Goal: Task Accomplishment & Management: Manage account settings

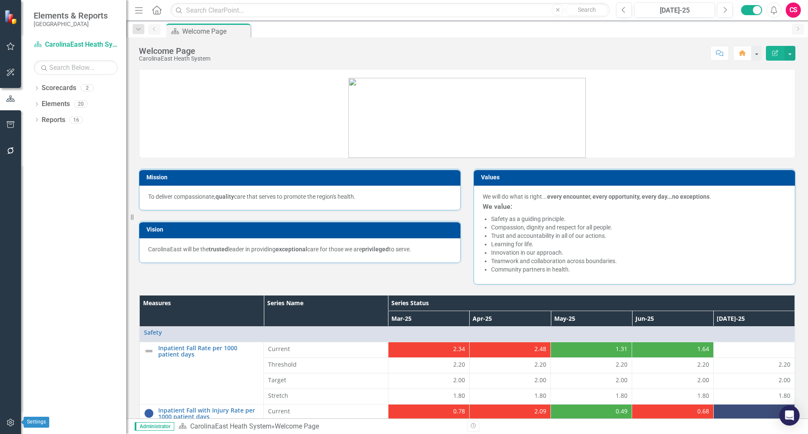
click at [13, 427] on button "button" at bounding box center [10, 423] width 19 height 18
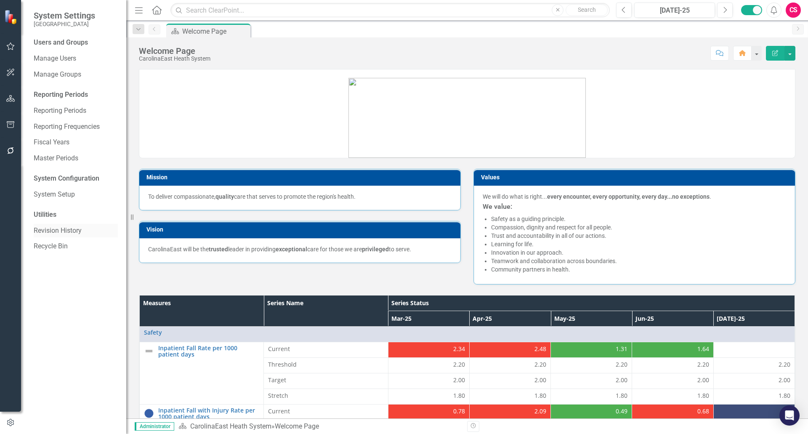
click at [56, 233] on link "Revision History" at bounding box center [76, 231] width 84 height 10
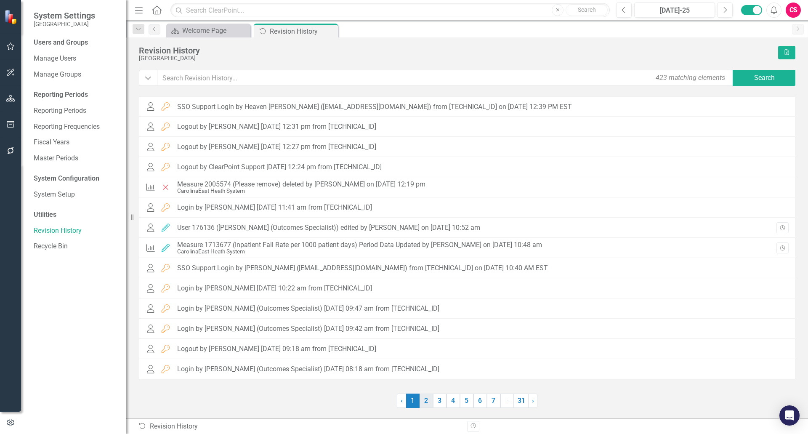
click at [427, 404] on link "2" at bounding box center [426, 401] width 13 height 14
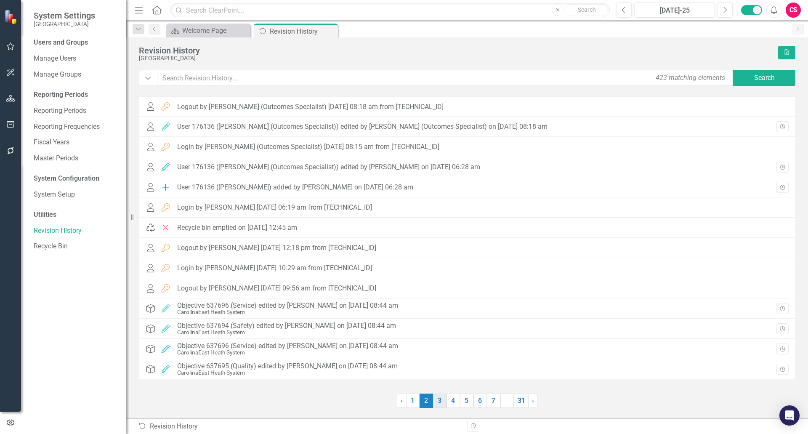
click at [439, 402] on link "3" at bounding box center [439, 401] width 13 height 14
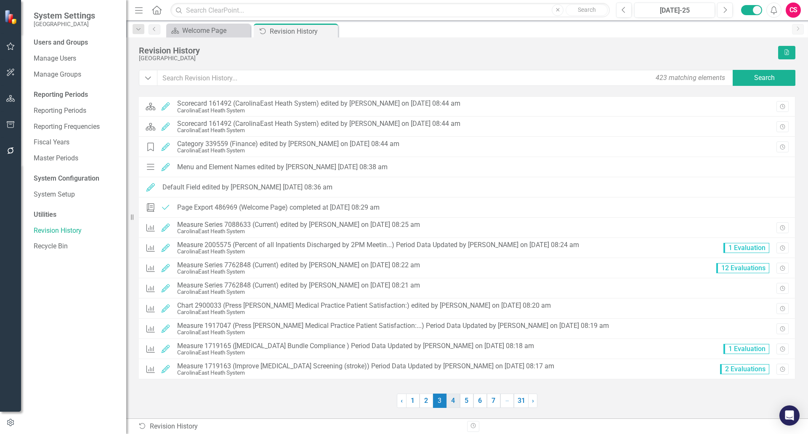
click at [453, 398] on link "4" at bounding box center [453, 401] width 13 height 14
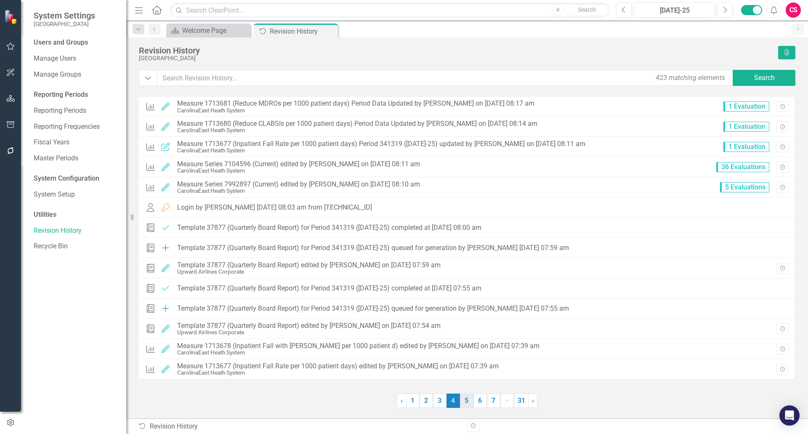
click at [463, 400] on link "5" at bounding box center [466, 401] width 13 height 14
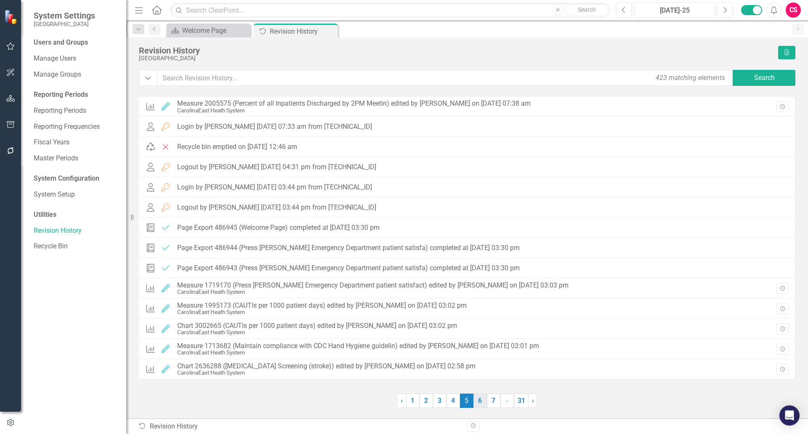
click at [478, 399] on link "6" at bounding box center [480, 401] width 13 height 14
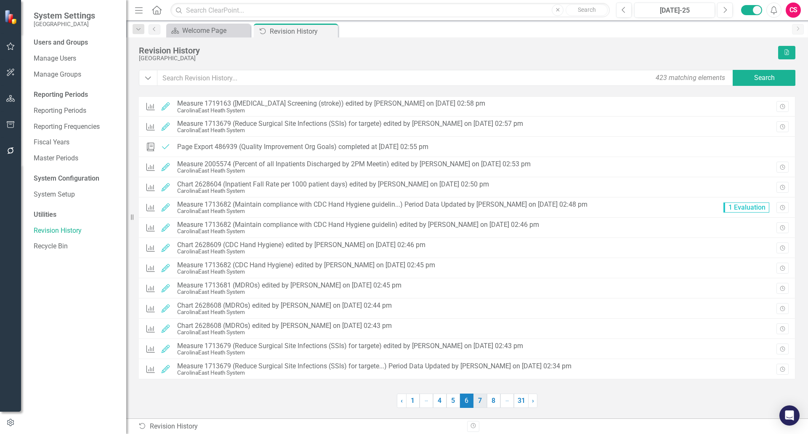
click at [485, 402] on link "7" at bounding box center [480, 401] width 13 height 14
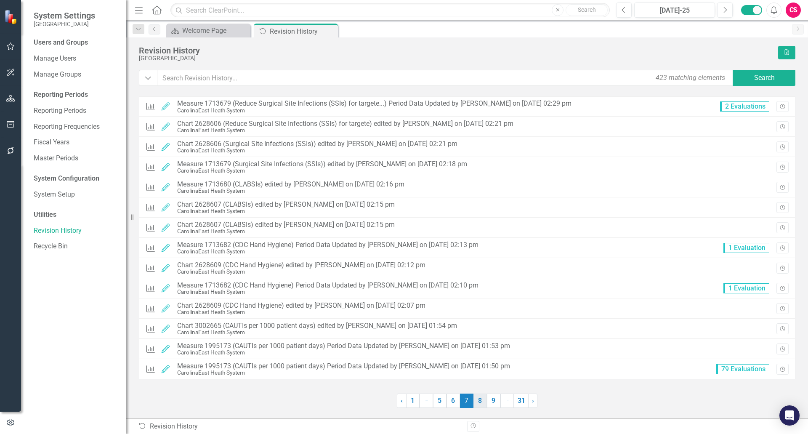
click at [484, 402] on link "8" at bounding box center [480, 401] width 13 height 14
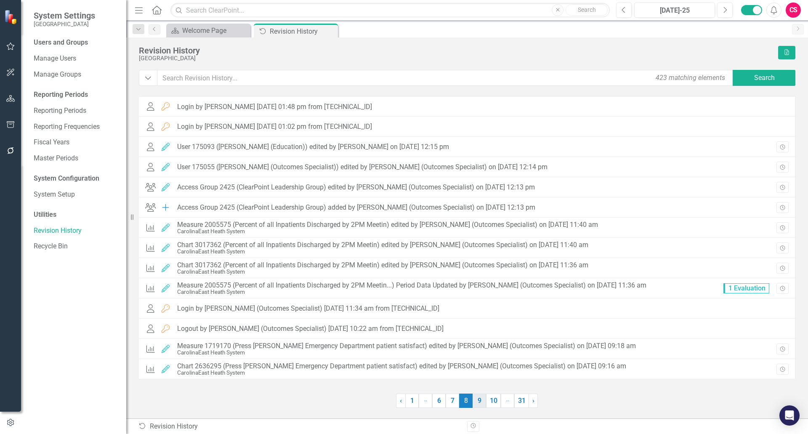
click at [481, 401] on link "9" at bounding box center [479, 401] width 13 height 14
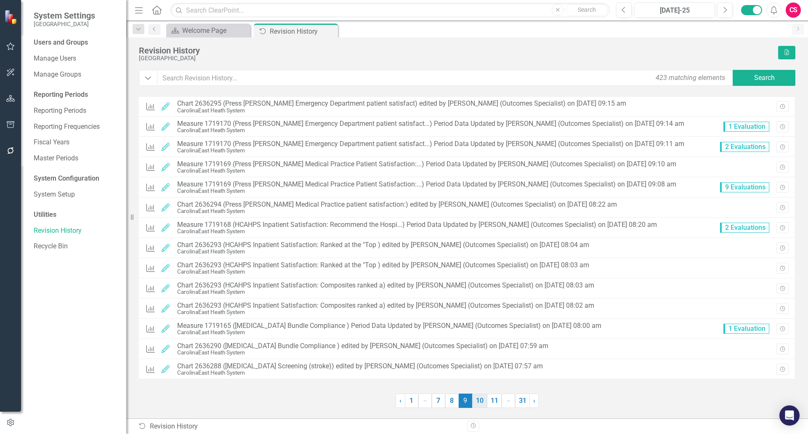
click at [483, 404] on link "10" at bounding box center [479, 401] width 15 height 14
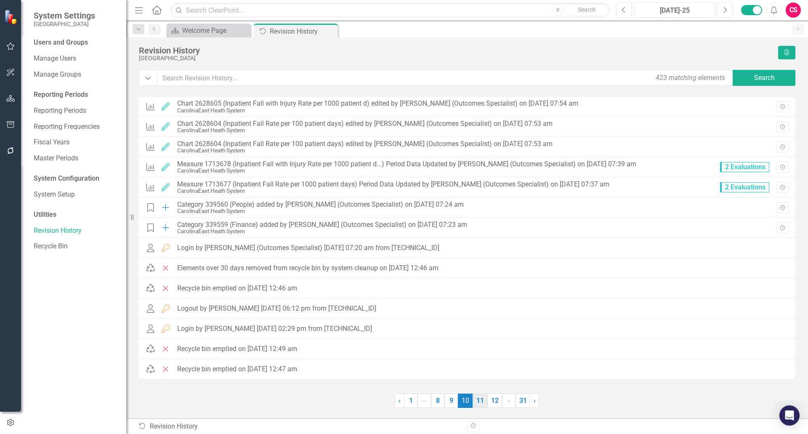
click at [487, 403] on link "11" at bounding box center [480, 401] width 15 height 14
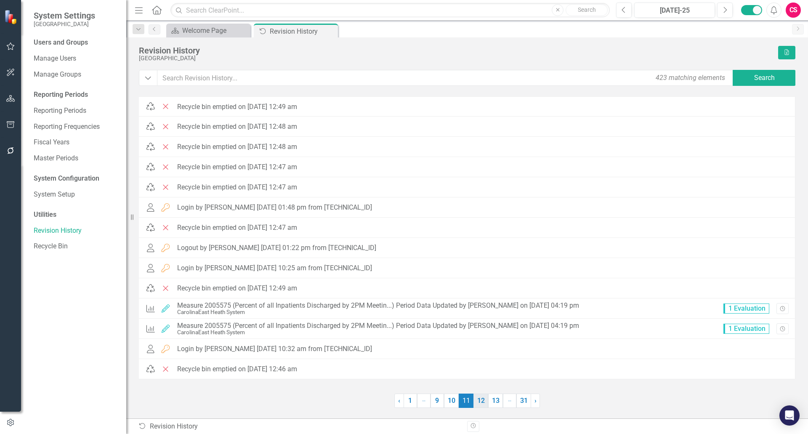
click at [484, 403] on link "12" at bounding box center [481, 401] width 15 height 14
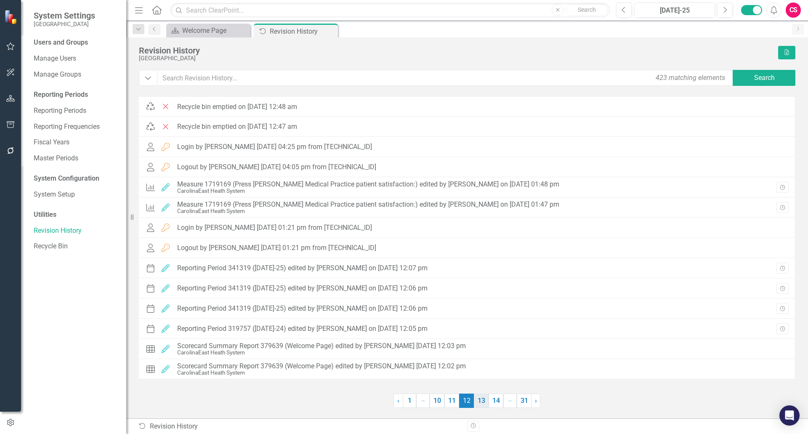
click at [480, 395] on link "13" at bounding box center [481, 401] width 15 height 14
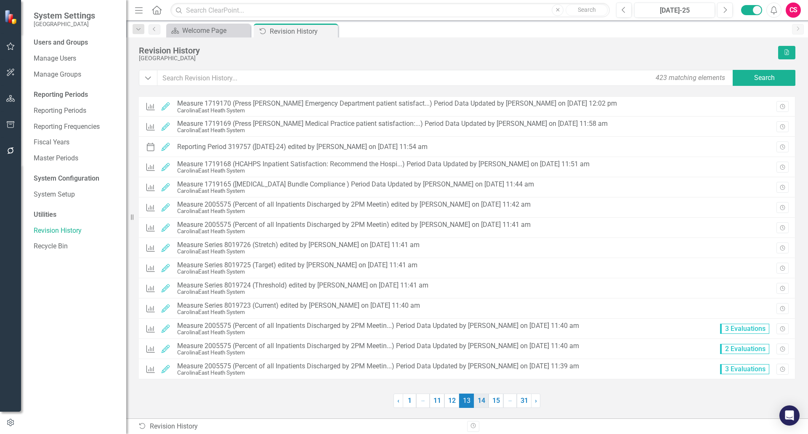
click at [483, 403] on link "14" at bounding box center [481, 401] width 15 height 14
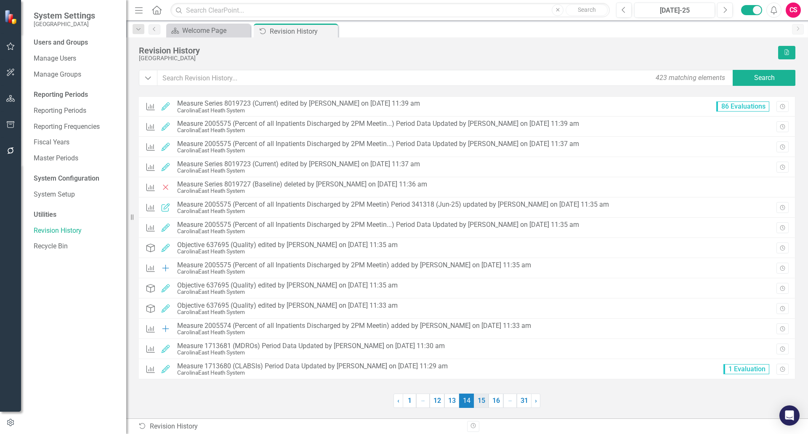
click at [485, 403] on link "15" at bounding box center [481, 401] width 15 height 14
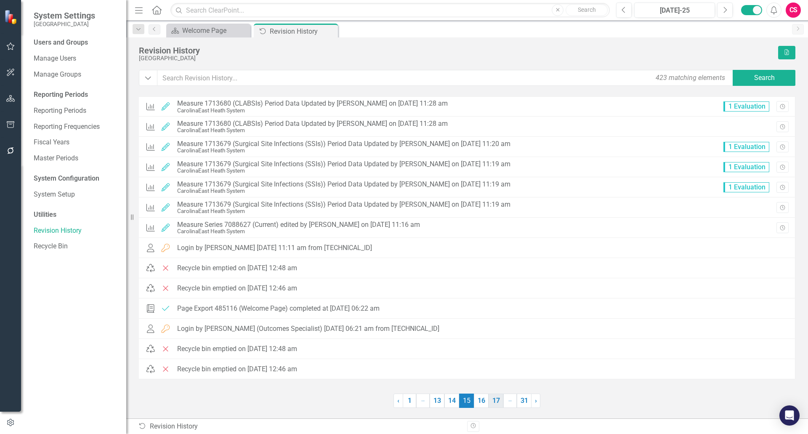
click at [490, 403] on link "17" at bounding box center [496, 401] width 15 height 14
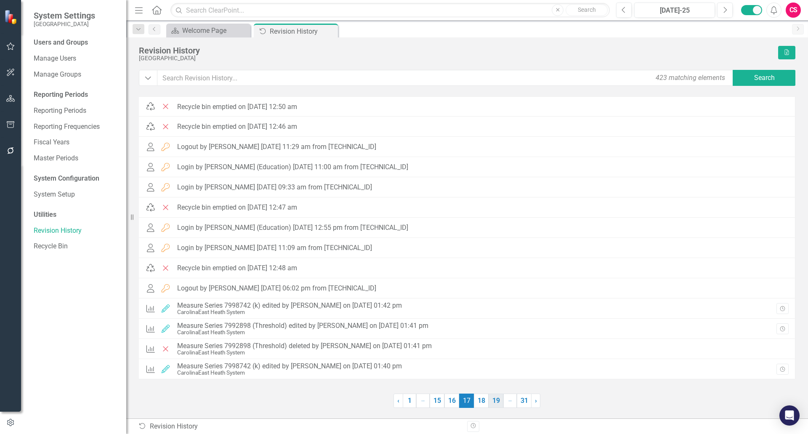
click at [493, 403] on link "19" at bounding box center [496, 401] width 15 height 14
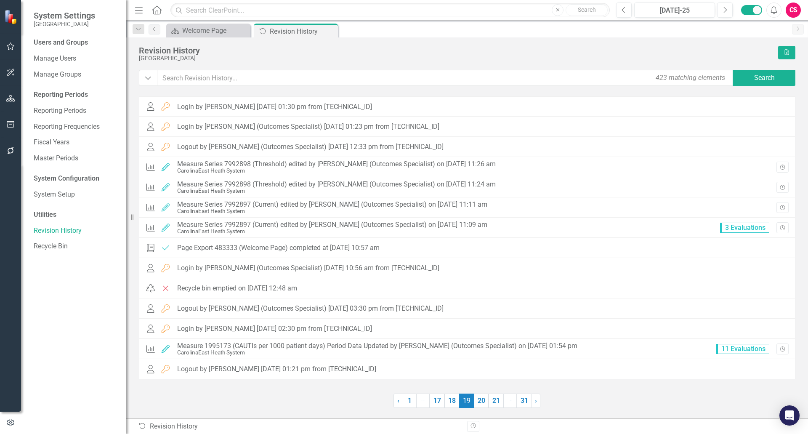
click at [493, 403] on link "21" at bounding box center [496, 401] width 15 height 14
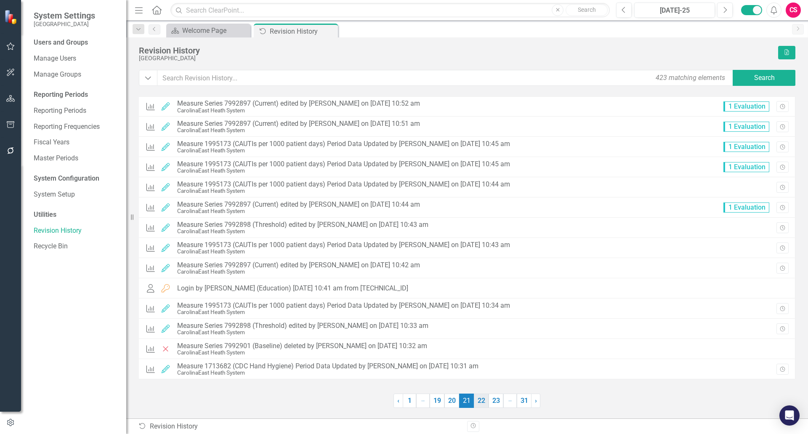
click at [483, 400] on link "22" at bounding box center [481, 401] width 15 height 14
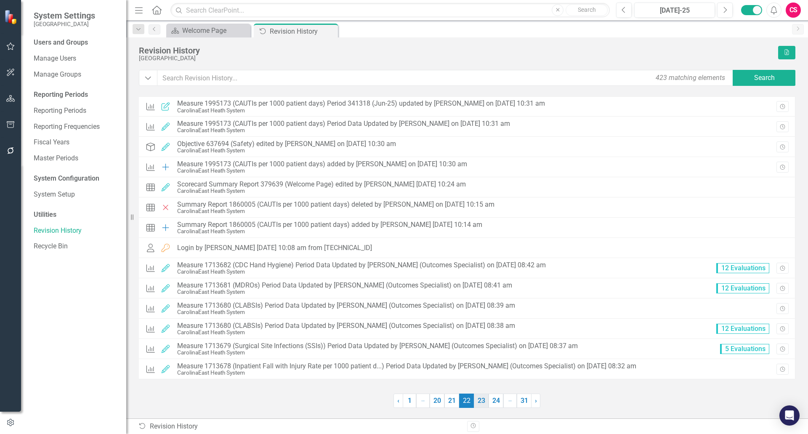
click at [484, 401] on link "23" at bounding box center [481, 401] width 15 height 14
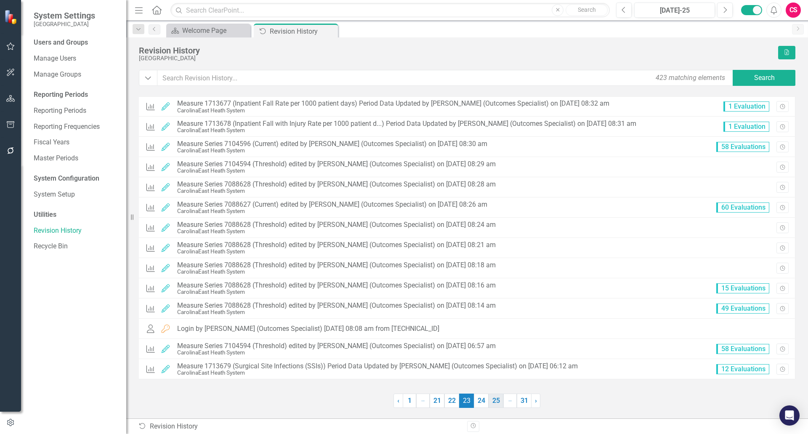
click at [491, 401] on link "25" at bounding box center [496, 401] width 15 height 14
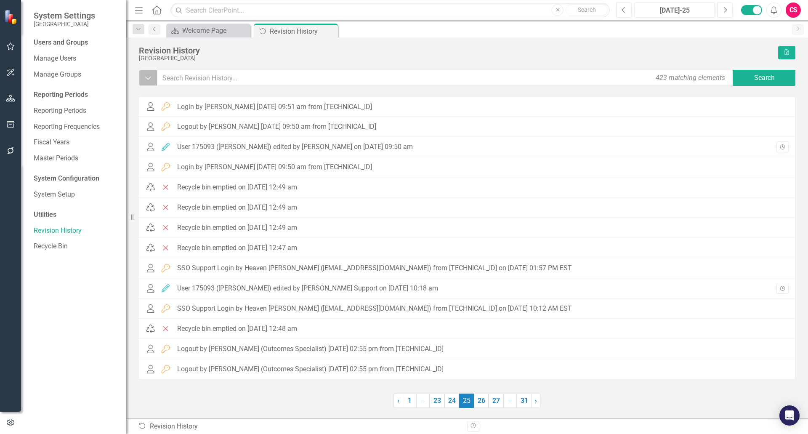
click at [152, 77] on icon "Dropdown" at bounding box center [148, 78] width 8 height 8
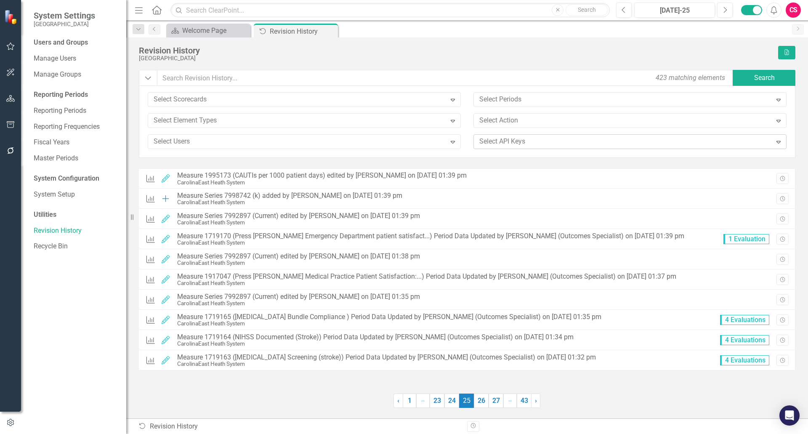
click at [492, 142] on div at bounding box center [624, 141] width 296 height 11
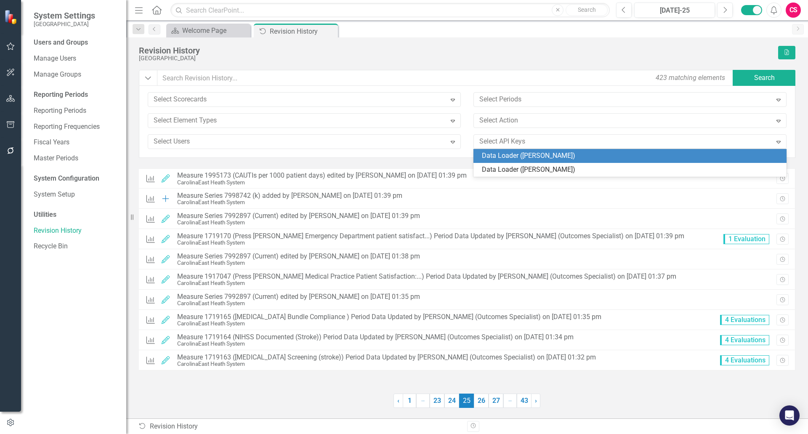
click at [507, 158] on div "Data Loader ([PERSON_NAME])" at bounding box center [632, 156] width 300 height 10
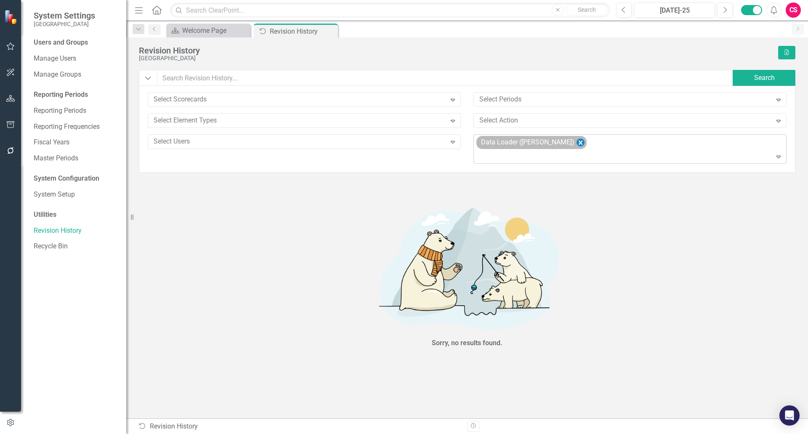
click at [577, 141] on icon "Remove Data Loader (Karen Yaeck)" at bounding box center [581, 143] width 8 height 11
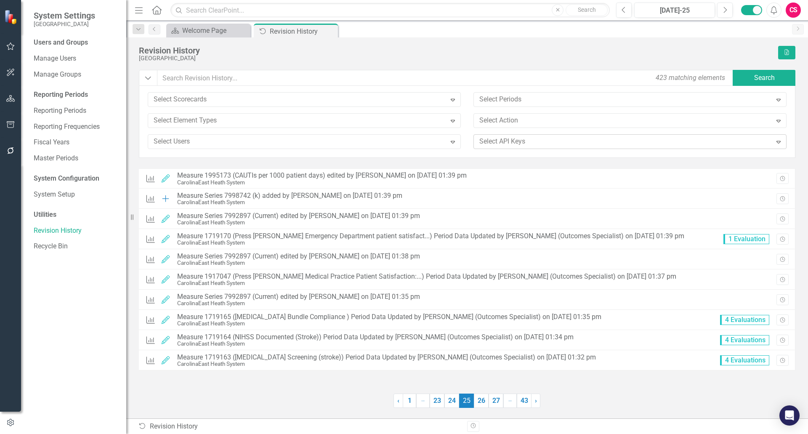
drag, startPoint x: 333, startPoint y: 57, endPoint x: 319, endPoint y: 61, distance: 14.1
click at [332, 57] on div "[GEOGRAPHIC_DATA]" at bounding box center [456, 58] width 635 height 6
click at [76, 56] on link "Manage Users" at bounding box center [76, 59] width 84 height 10
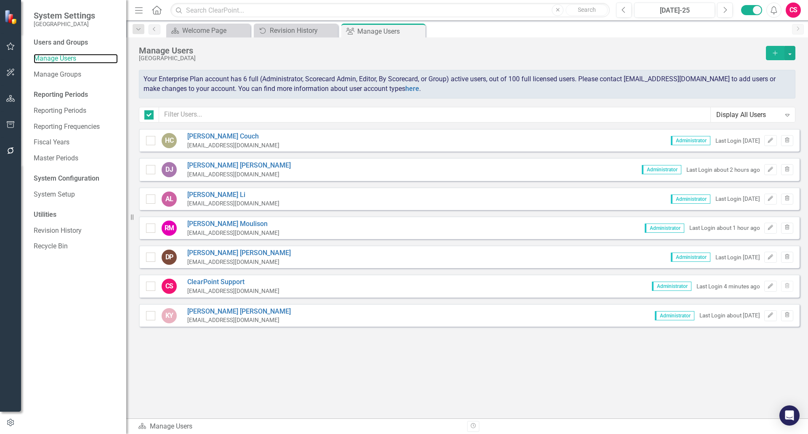
checkbox input "false"
click at [66, 75] on link "Manage Groups" at bounding box center [76, 75] width 84 height 10
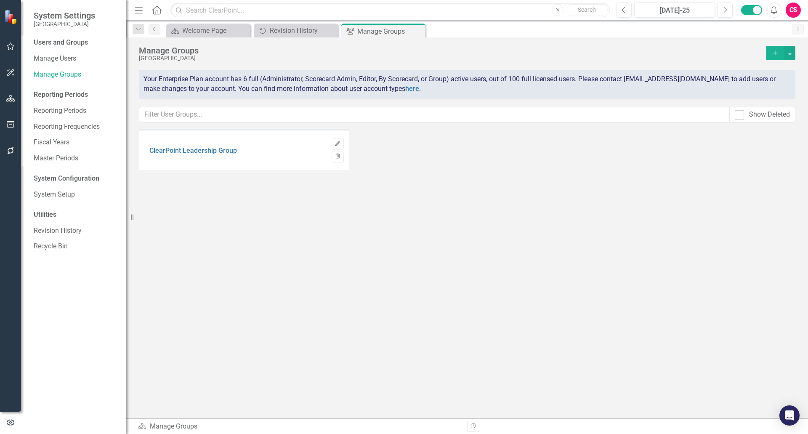
click at [341, 142] on icon "Edit" at bounding box center [338, 143] width 6 height 5
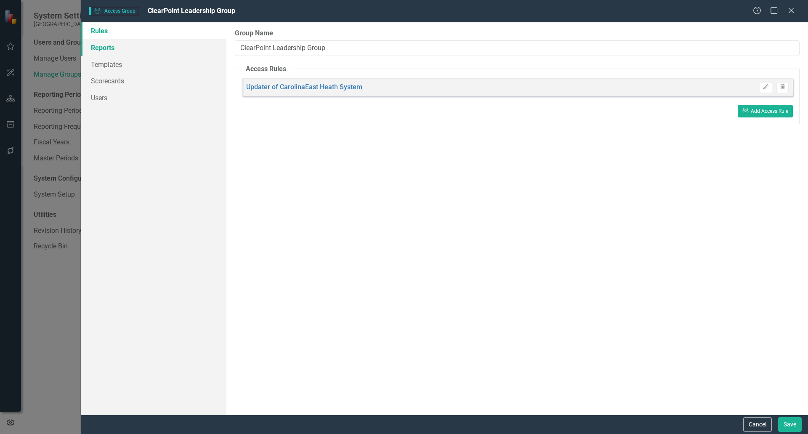
click at [109, 45] on link "Reports" at bounding box center [154, 47] width 146 height 17
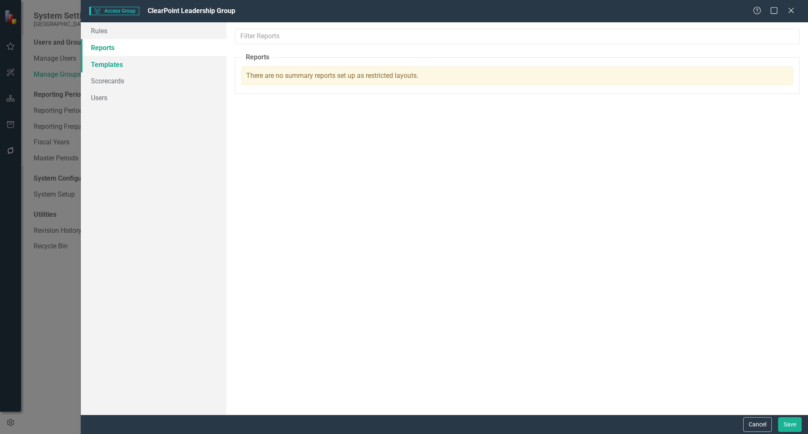
click at [109, 58] on link "Templates" at bounding box center [154, 64] width 146 height 17
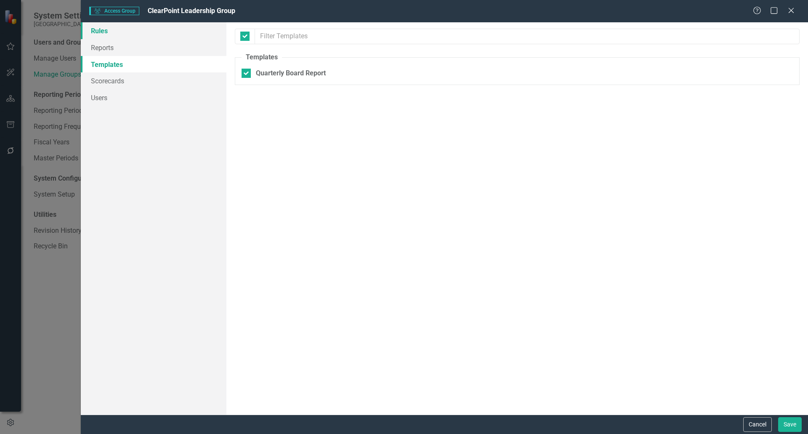
click at [109, 32] on link "Rules" at bounding box center [154, 30] width 146 height 17
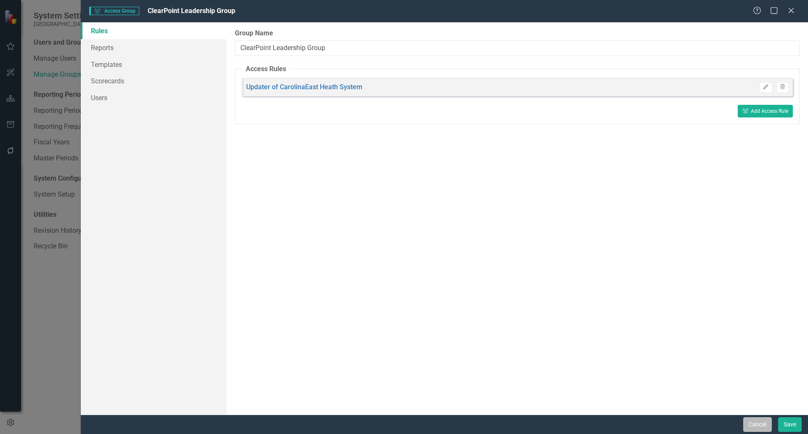
click at [757, 427] on button "Cancel" at bounding box center [758, 424] width 29 height 15
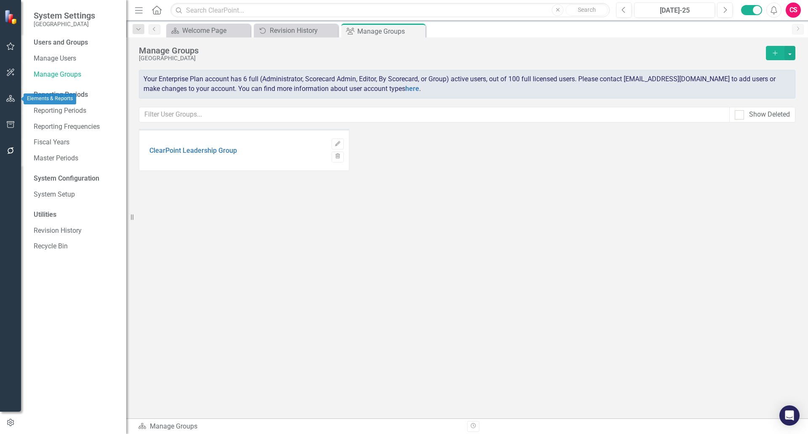
click at [8, 97] on icon "button" at bounding box center [10, 98] width 9 height 7
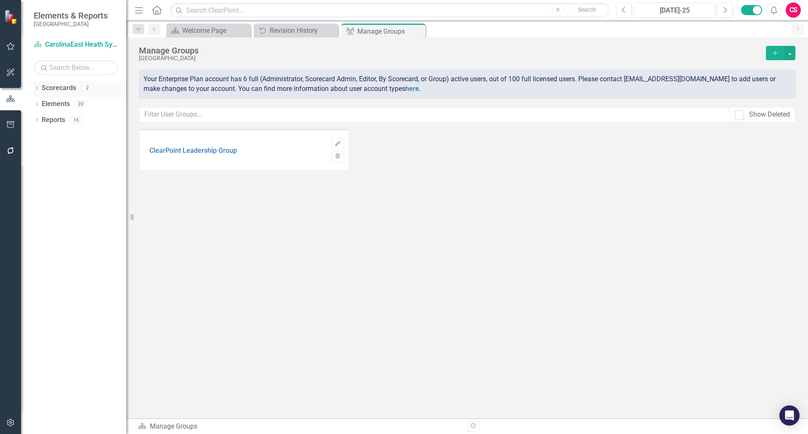
click at [49, 84] on link "Scorecards" at bounding box center [59, 88] width 35 height 10
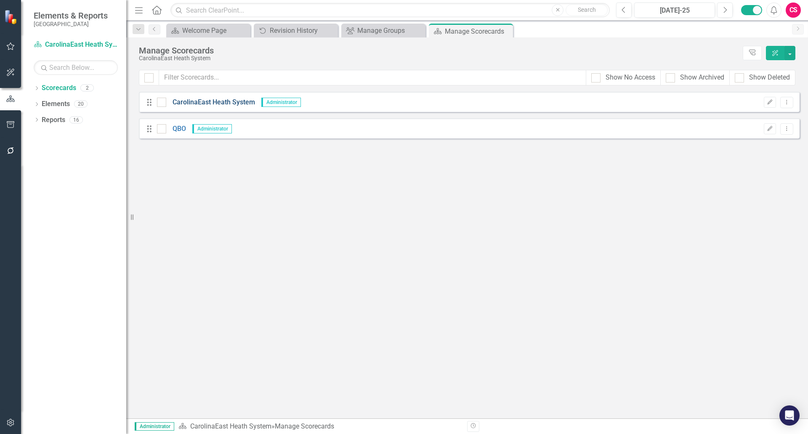
click at [198, 101] on link "CarolinaEast Heath System" at bounding box center [210, 103] width 89 height 10
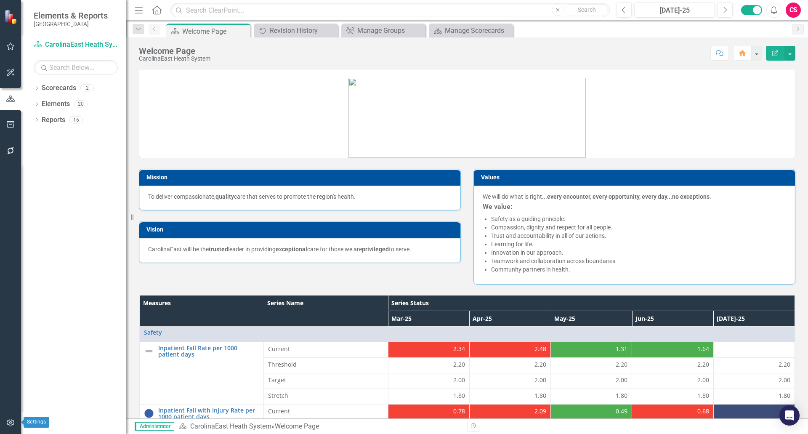
click at [8, 424] on icon "button" at bounding box center [10, 422] width 9 height 7
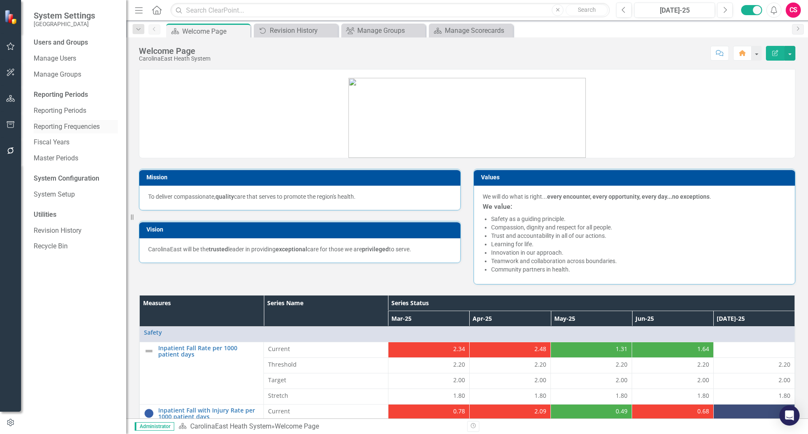
click at [58, 128] on link "Reporting Frequencies" at bounding box center [76, 127] width 84 height 10
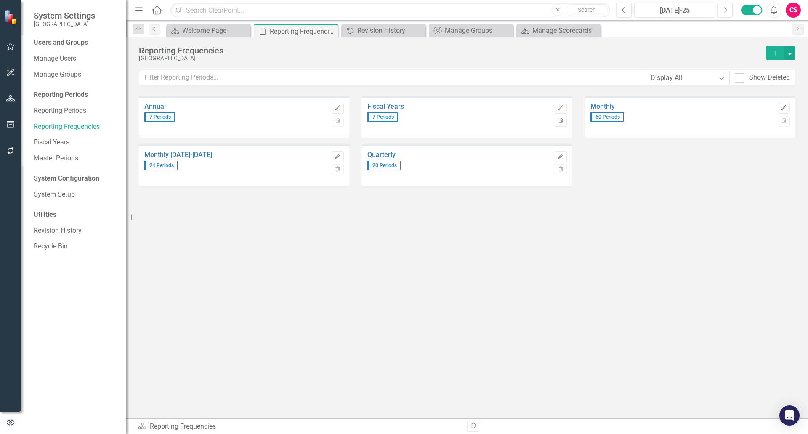
click at [782, 103] on button "Edit" at bounding box center [784, 108] width 12 height 11
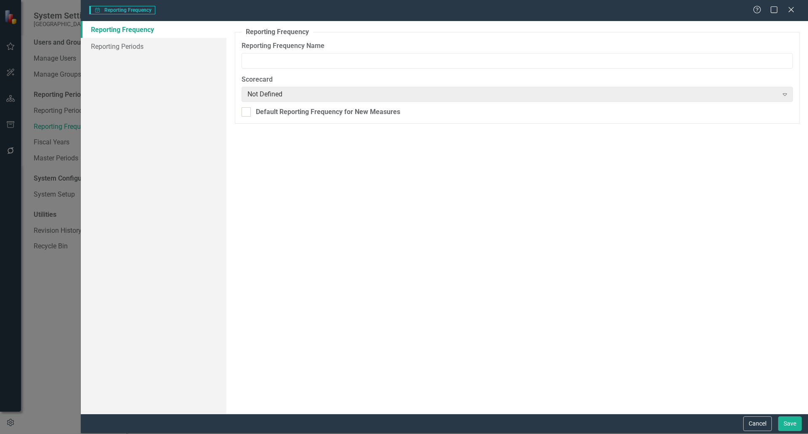
type input "Monthly"
click at [157, 48] on link "Reporting Periods" at bounding box center [154, 46] width 146 height 17
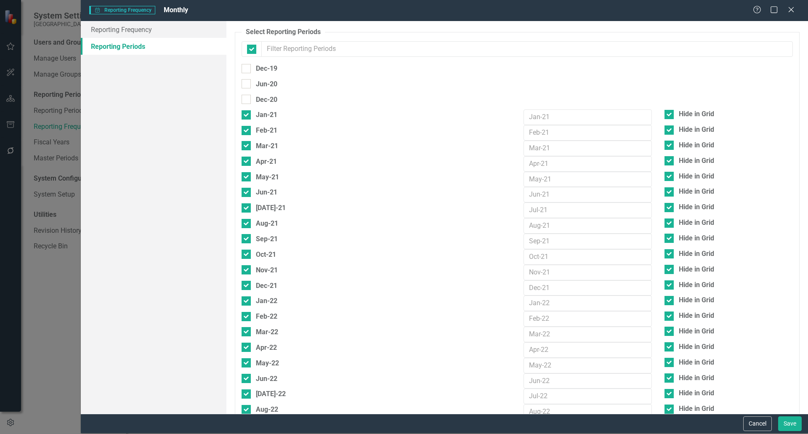
checkbox input "false"
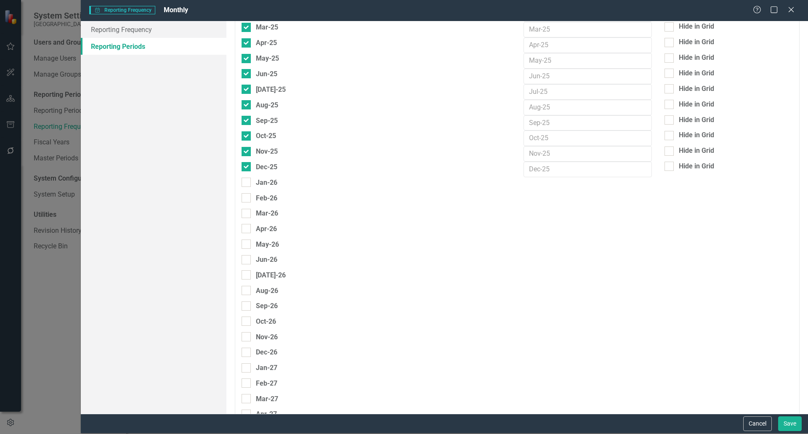
scroll to position [884, 0]
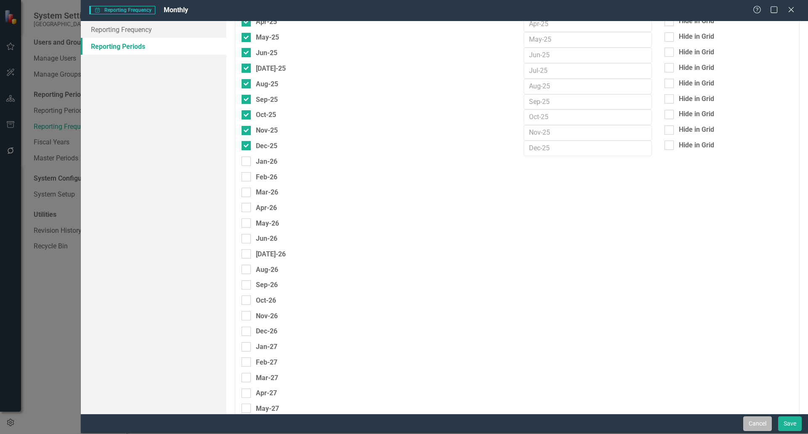
click at [757, 425] on button "Cancel" at bounding box center [758, 423] width 29 height 15
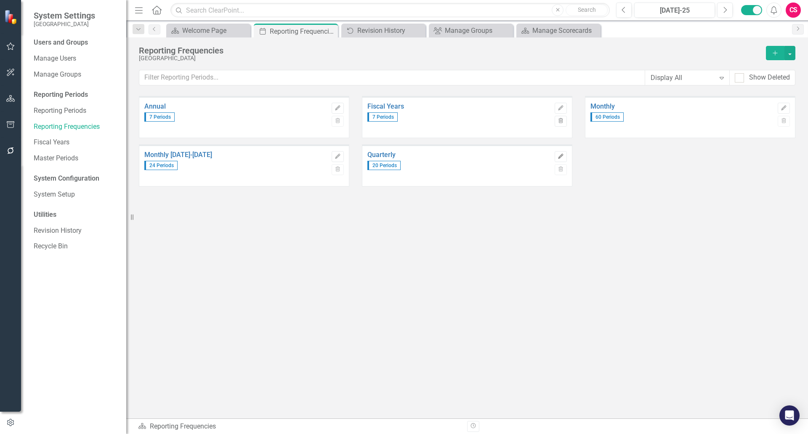
click at [558, 154] on icon "Edit" at bounding box center [561, 156] width 6 height 5
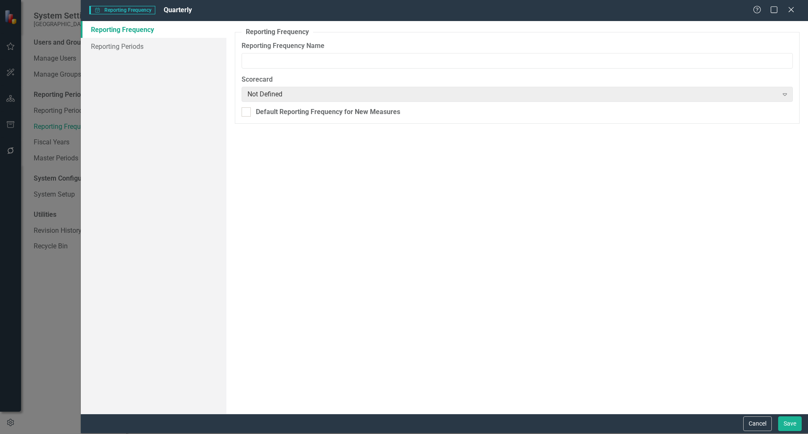
type input "Quarterly"
click at [103, 45] on link "Reporting Periods" at bounding box center [154, 46] width 146 height 17
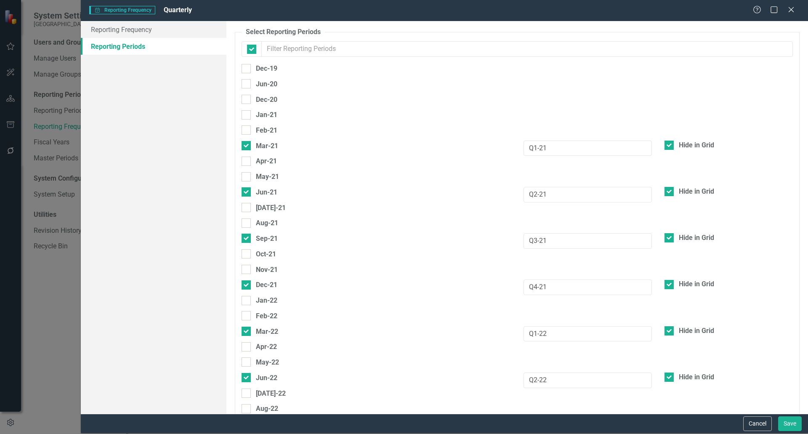
checkbox input "false"
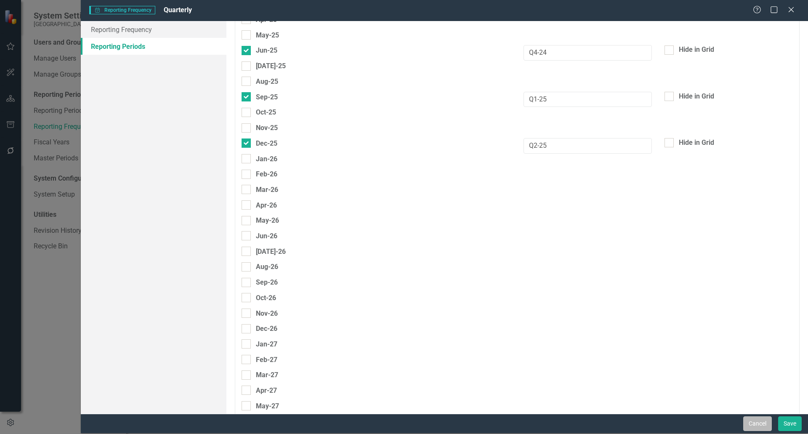
click at [746, 421] on button "Cancel" at bounding box center [758, 423] width 29 height 15
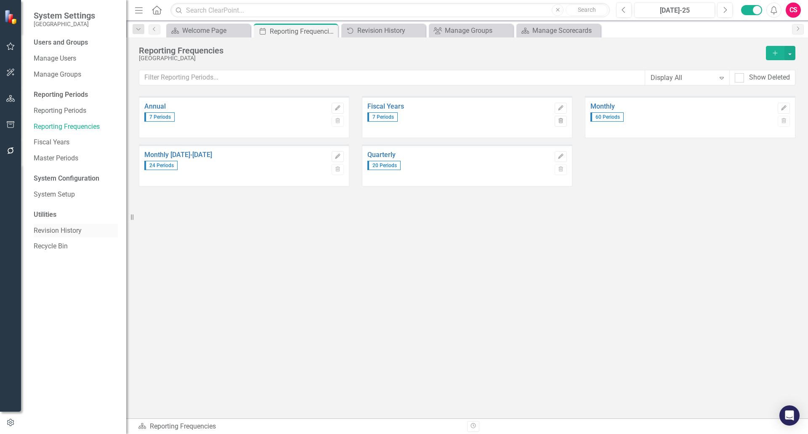
click at [56, 228] on link "Revision History" at bounding box center [76, 231] width 84 height 10
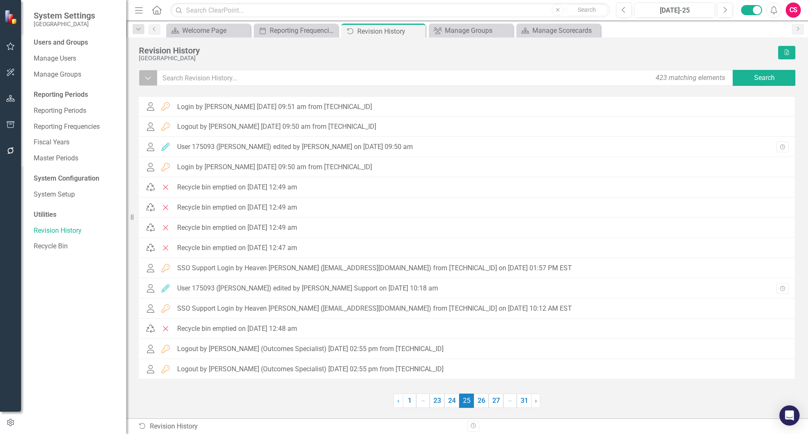
click at [143, 83] on button "Dropdown" at bounding box center [148, 78] width 19 height 16
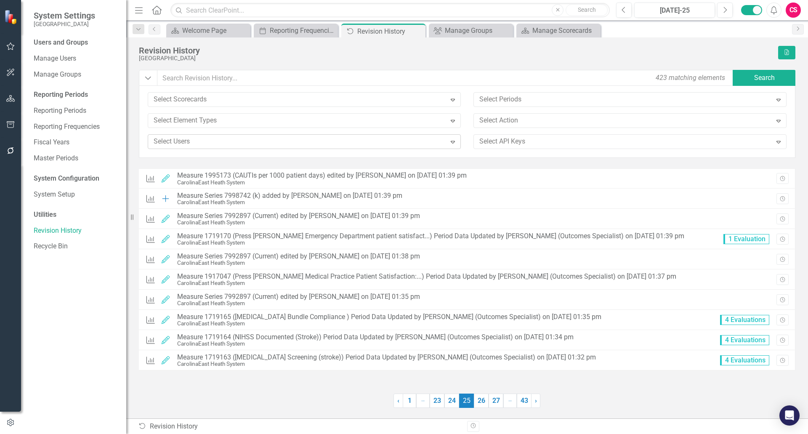
click at [179, 138] on div at bounding box center [298, 141] width 296 height 11
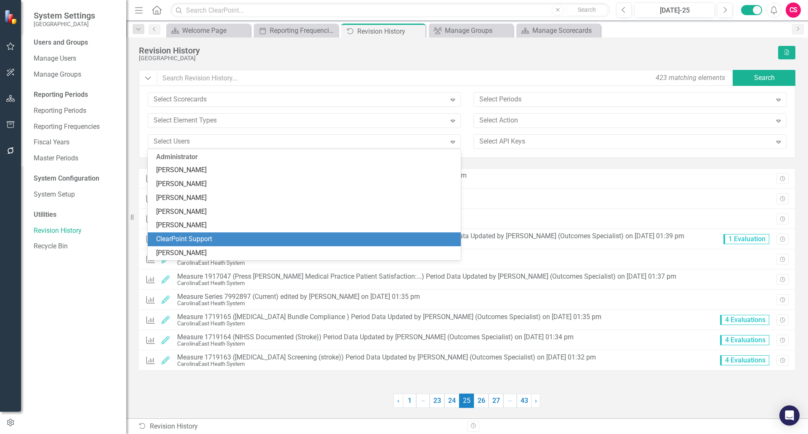
click at [181, 235] on div "ClearPoint Support" at bounding box center [306, 240] width 300 height 10
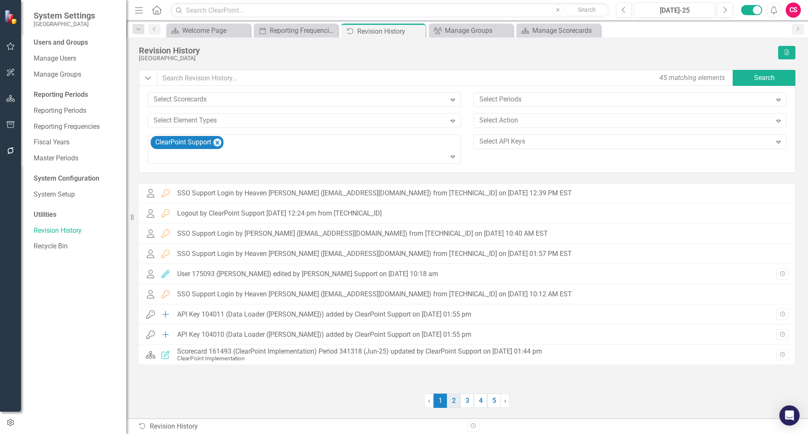
click at [452, 402] on link "2" at bounding box center [453, 401] width 13 height 14
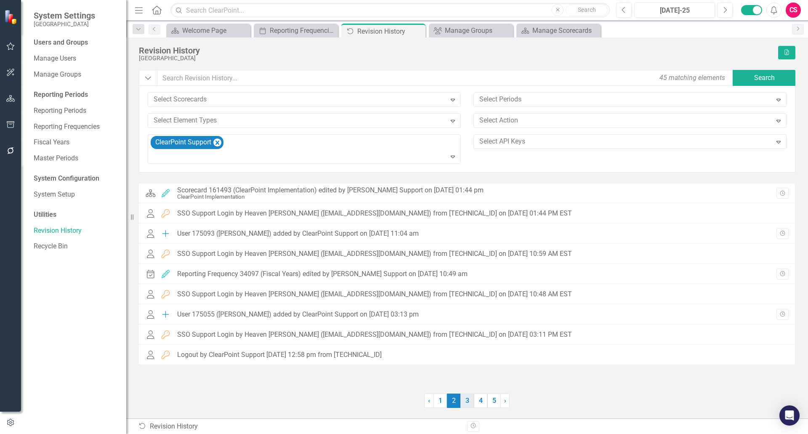
click at [462, 401] on link "3" at bounding box center [467, 401] width 13 height 14
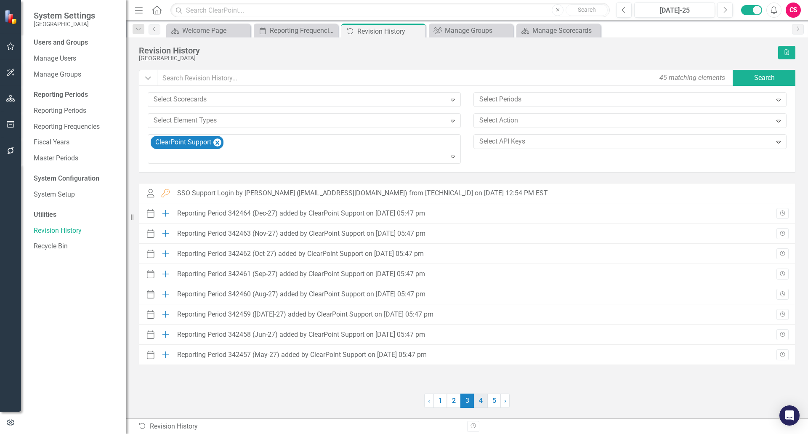
click at [476, 401] on link "4" at bounding box center [480, 401] width 13 height 14
click at [489, 403] on link "5" at bounding box center [494, 401] width 13 height 14
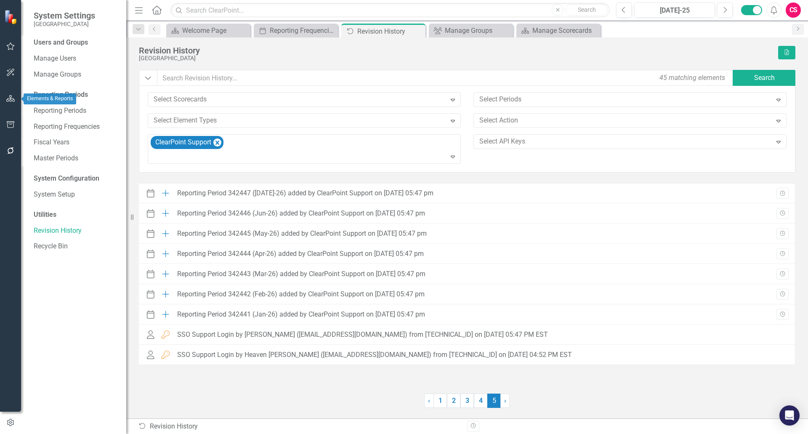
click at [10, 98] on icon "button" at bounding box center [10, 98] width 9 height 7
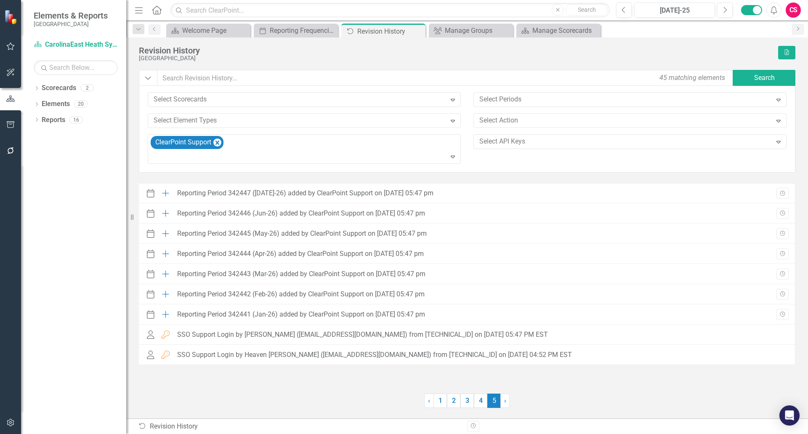
click at [151, 5] on icon "Home" at bounding box center [156, 9] width 11 height 9
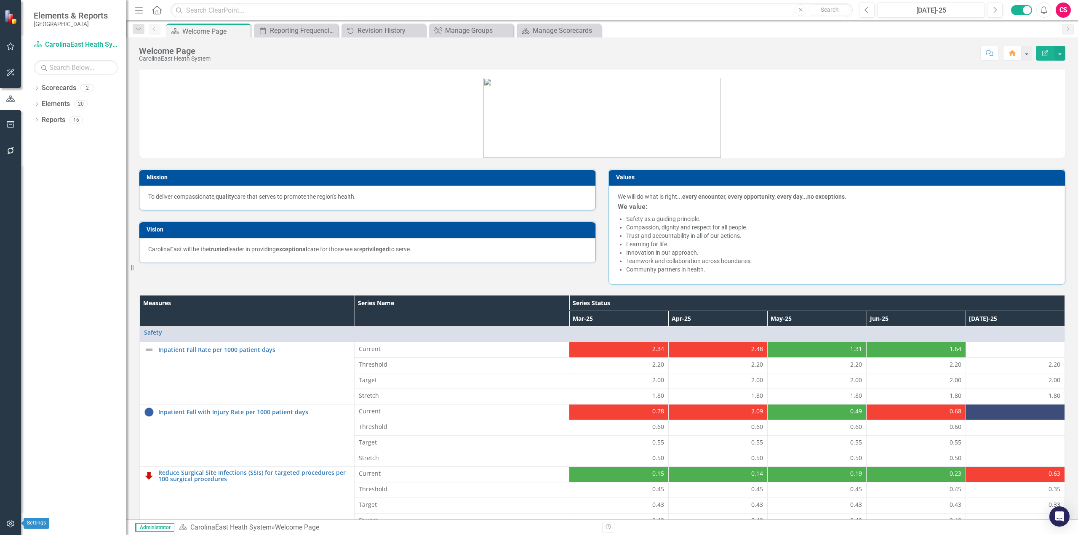
click at [12, 434] on button "button" at bounding box center [10, 524] width 19 height 18
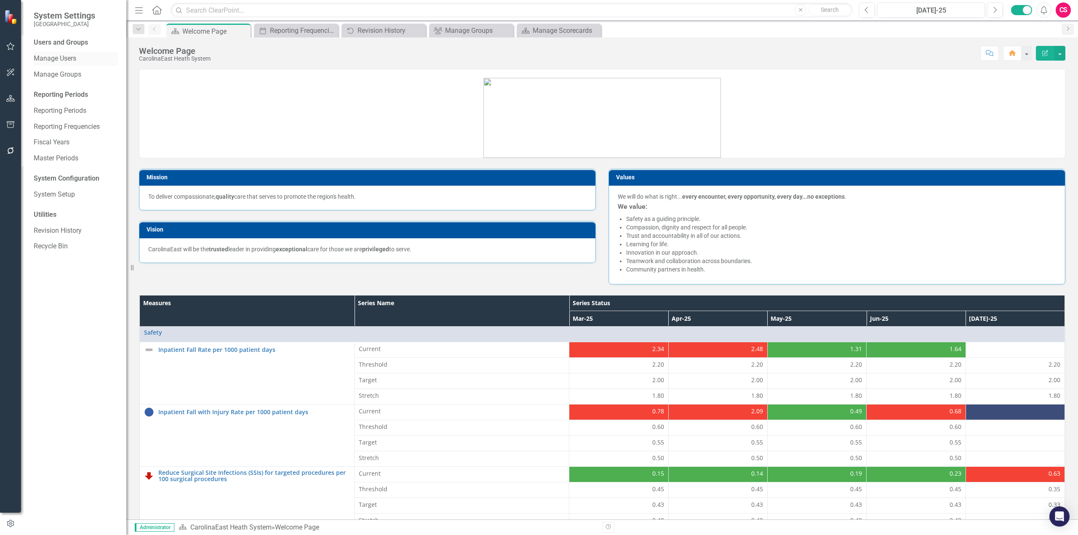
click at [67, 61] on link "Manage Users" at bounding box center [76, 59] width 84 height 10
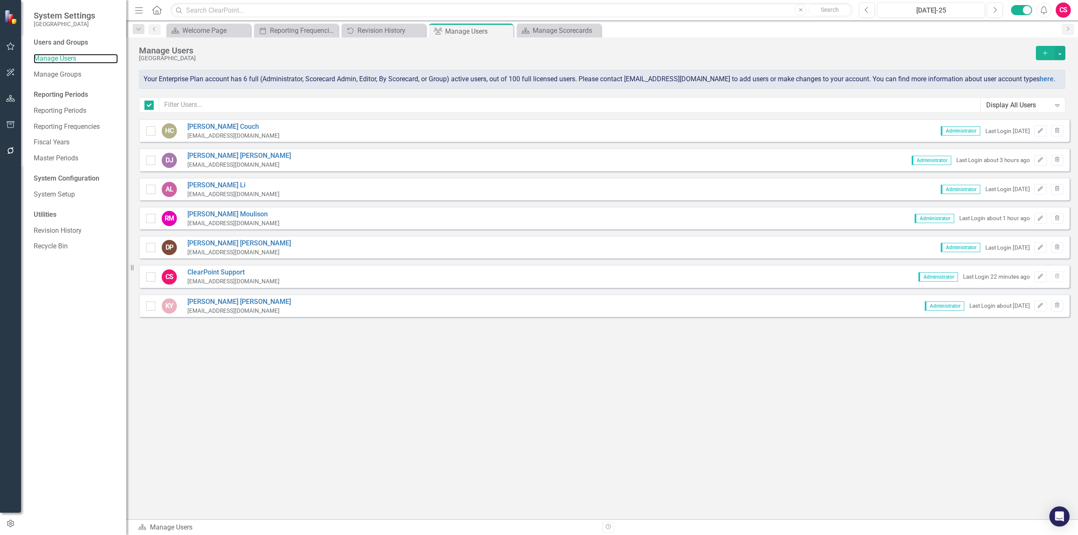
checkbox input "false"
click at [157, 12] on icon "Home" at bounding box center [156, 9] width 11 height 9
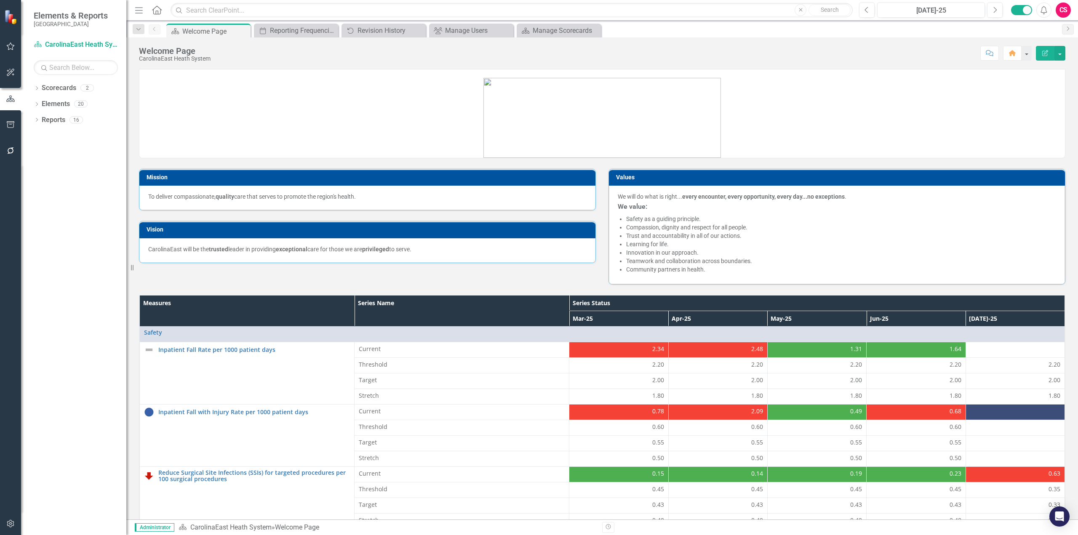
click at [6, 434] on button "button" at bounding box center [10, 524] width 19 height 18
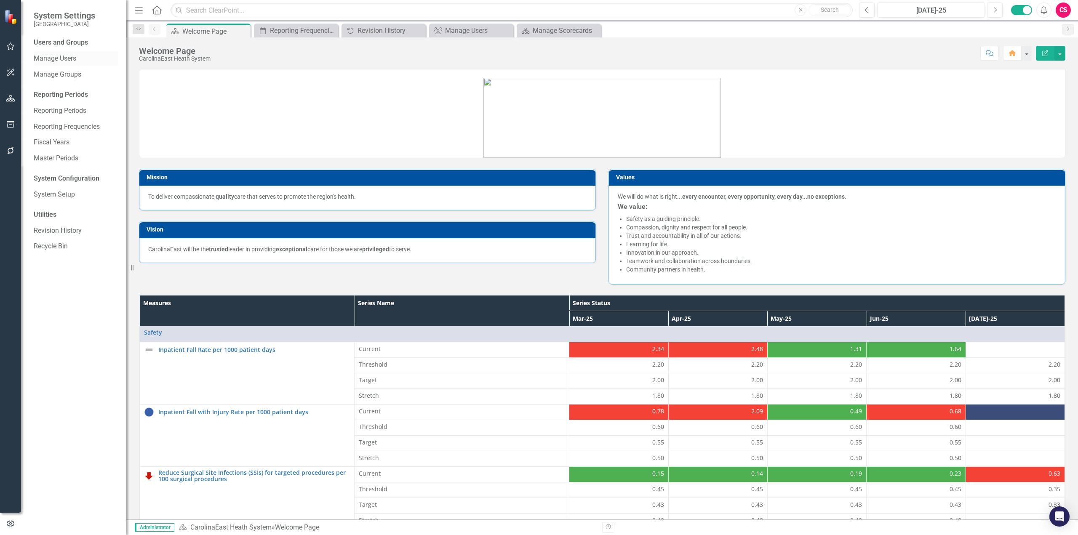
click at [63, 58] on link "Manage Users" at bounding box center [76, 59] width 84 height 10
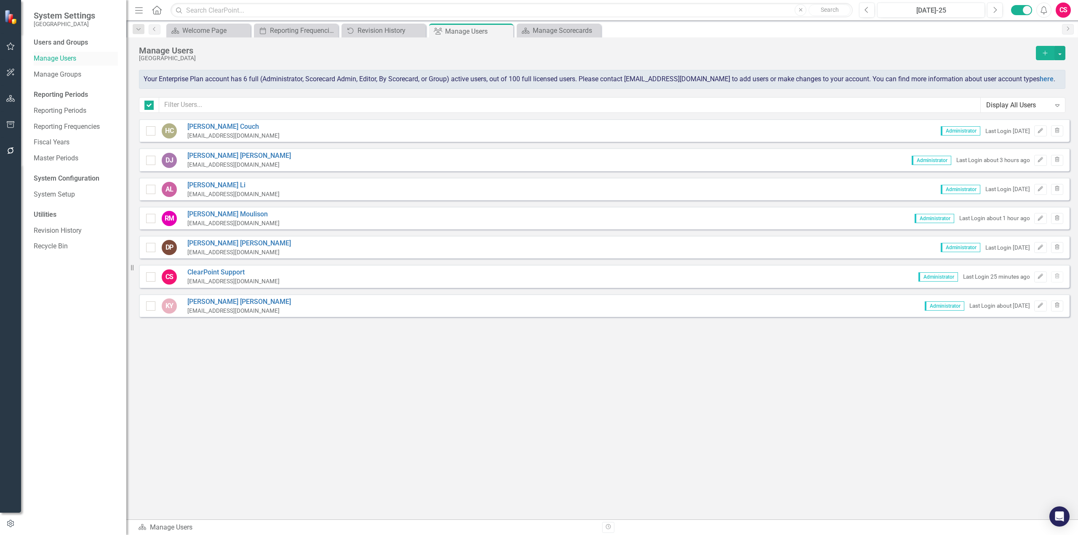
checkbox input "false"
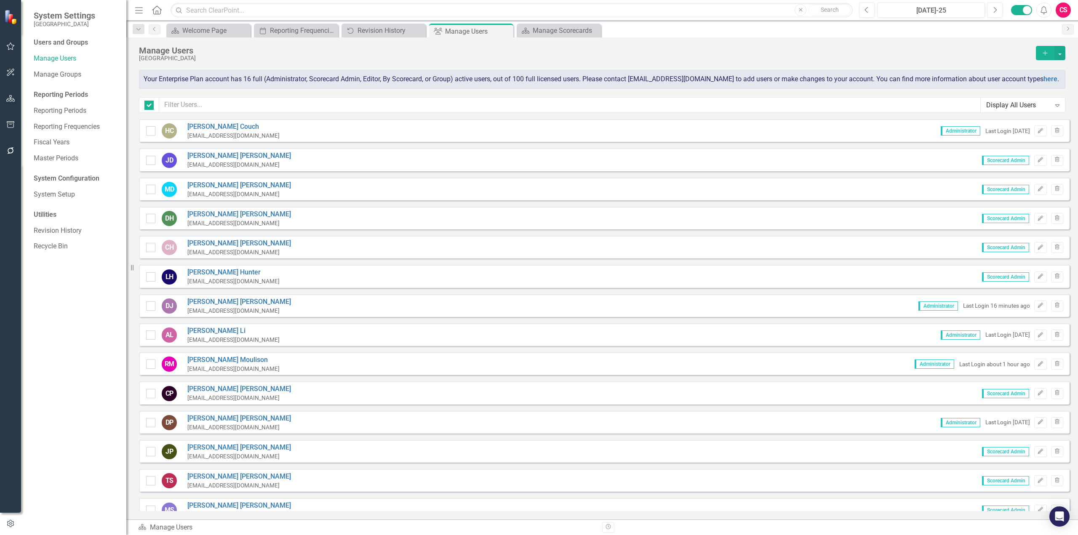
checkbox input "false"
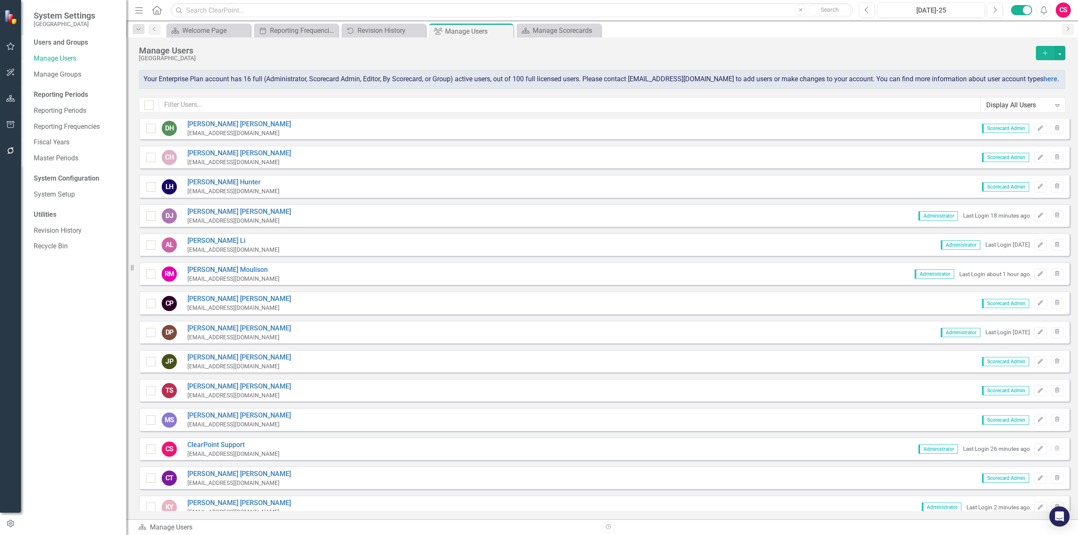
scroll to position [125, 0]
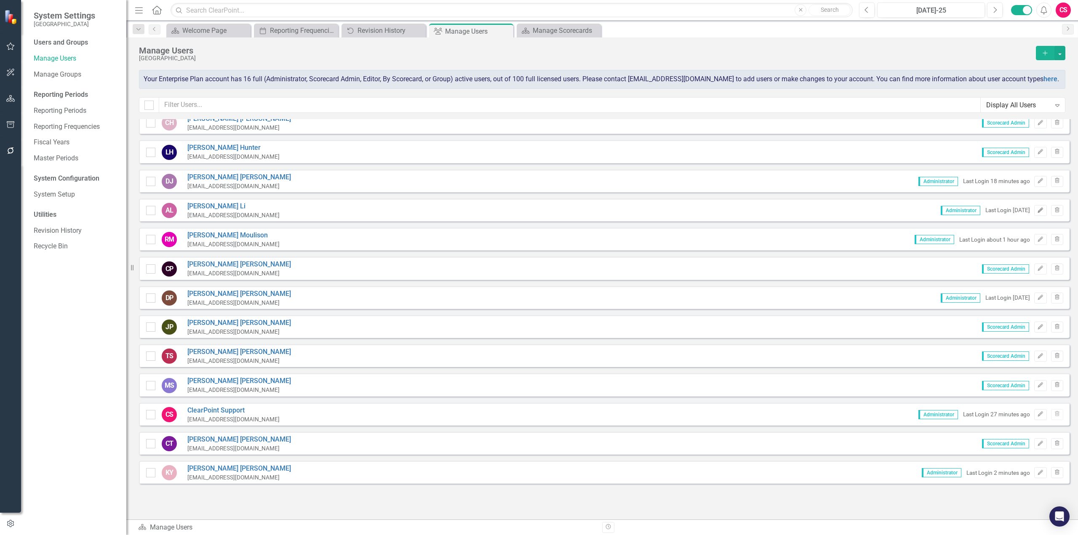
click at [1035, 213] on button "Edit" at bounding box center [1040, 210] width 12 height 11
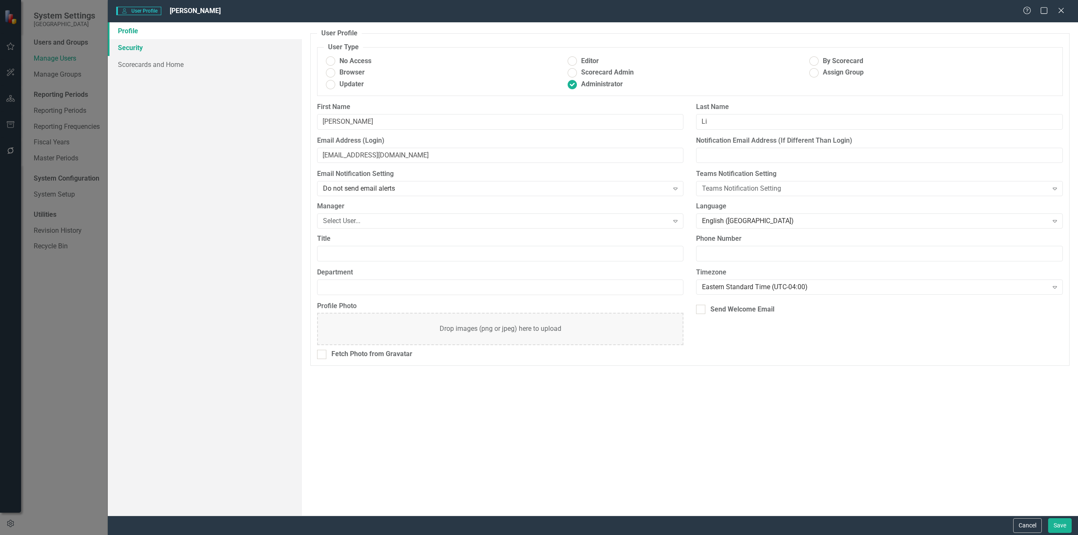
click at [165, 54] on link "Security" at bounding box center [205, 47] width 194 height 17
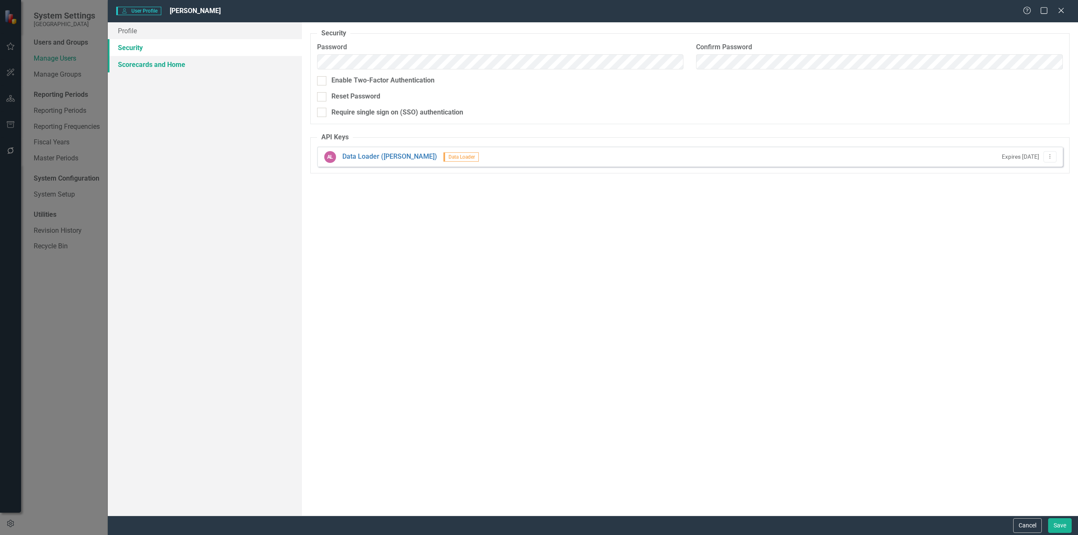
click at [164, 67] on link "Scorecards and Home" at bounding box center [205, 64] width 194 height 17
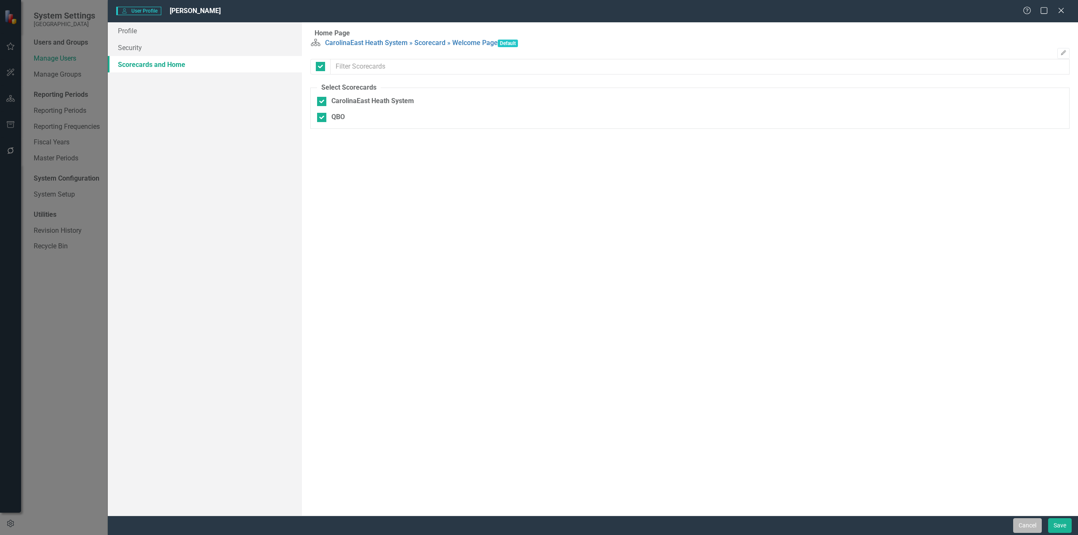
click at [1020, 528] on button "Cancel" at bounding box center [1027, 525] width 29 height 15
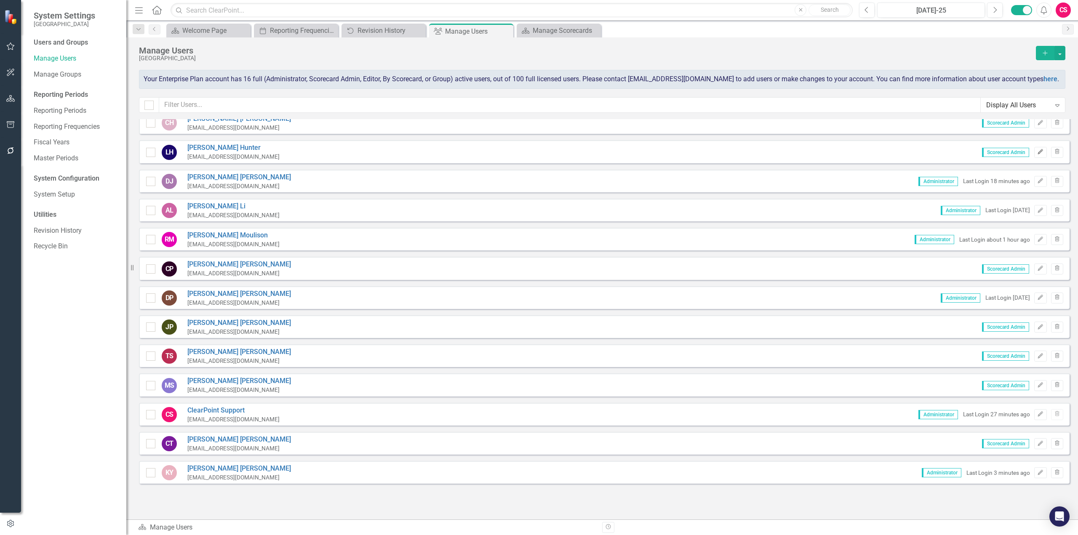
click at [1037, 154] on icon "Edit" at bounding box center [1040, 151] width 6 height 5
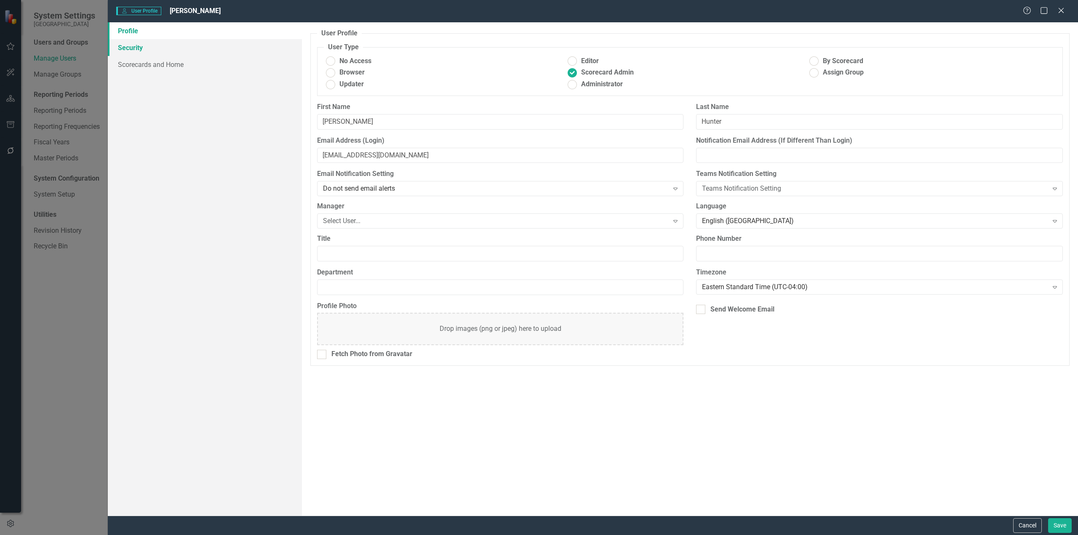
click at [153, 47] on link "Security" at bounding box center [205, 47] width 194 height 17
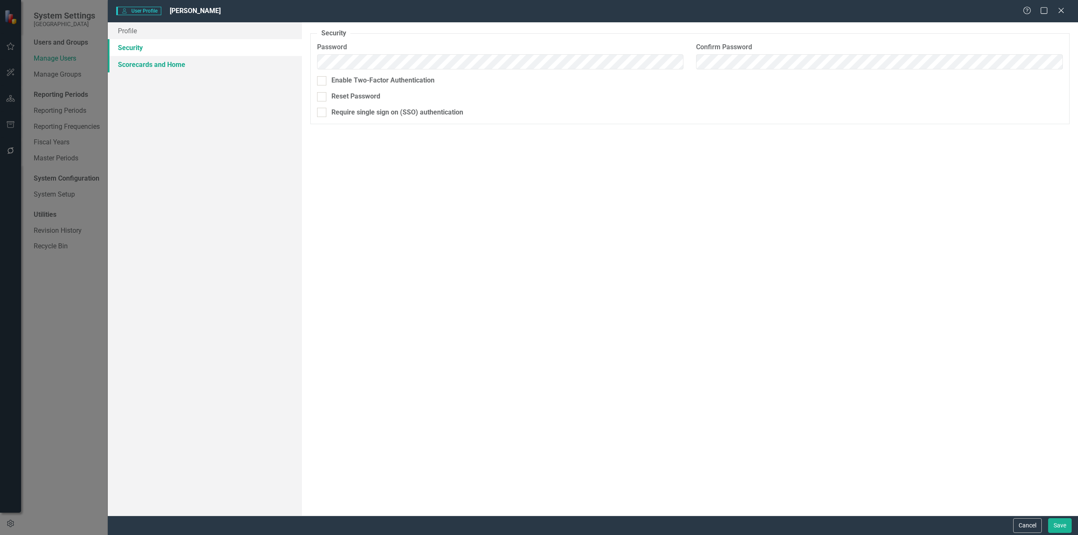
click at [155, 62] on link "Scorecards and Home" at bounding box center [205, 64] width 194 height 17
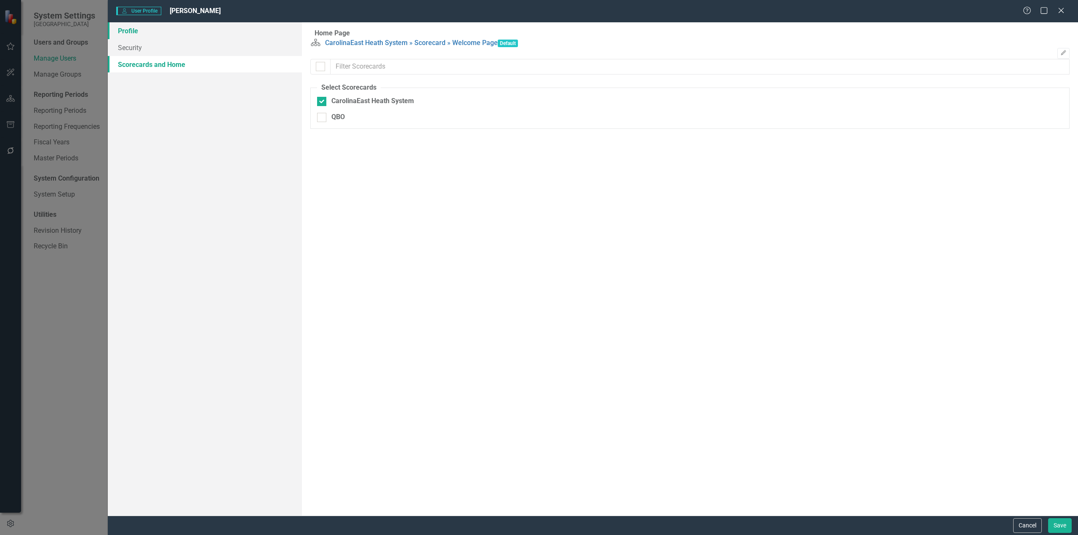
click at [140, 30] on link "Profile" at bounding box center [205, 30] width 194 height 17
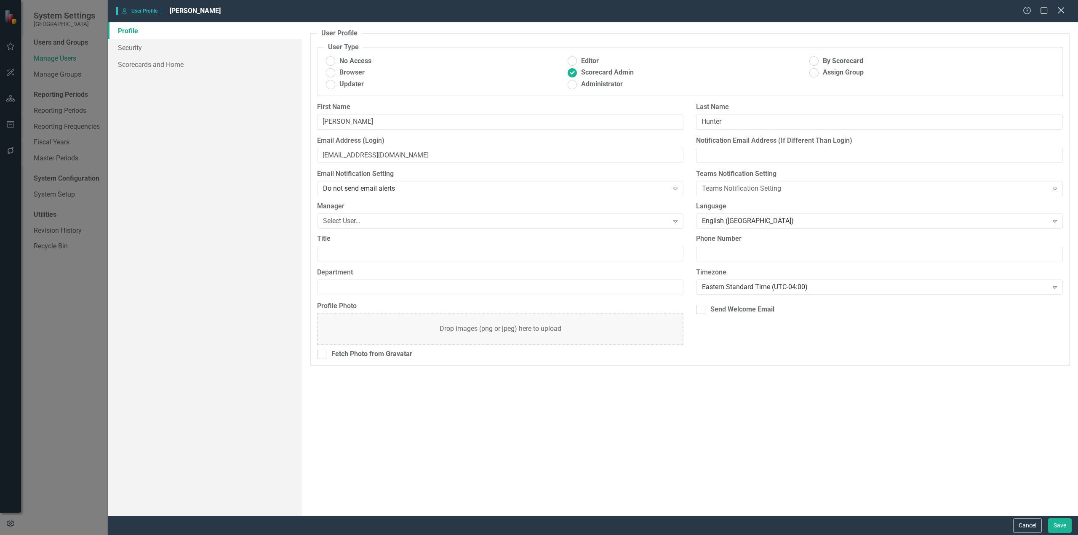
click at [1061, 11] on icon "Close" at bounding box center [1061, 10] width 11 height 8
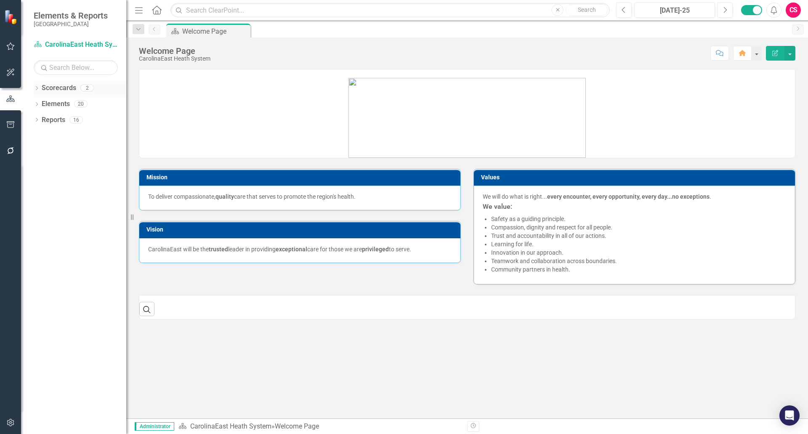
click at [38, 85] on div "Dropdown Scorecards 2" at bounding box center [80, 89] width 93 height 16
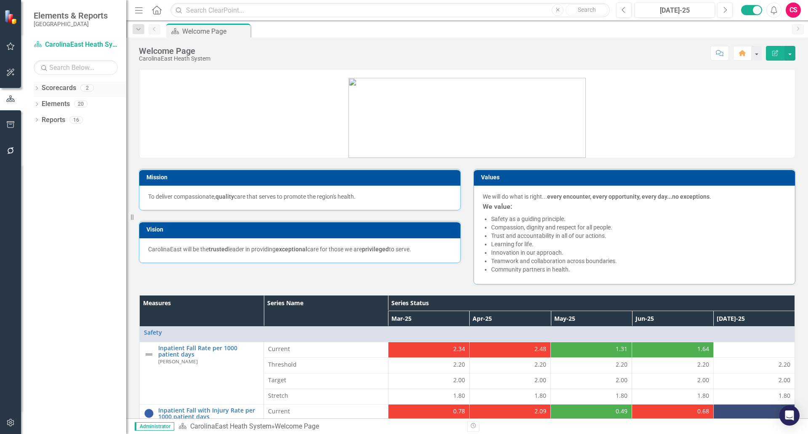
click at [38, 89] on icon "Dropdown" at bounding box center [37, 89] width 6 height 5
click at [54, 104] on link "CarolinaEast Heath System" at bounding box center [86, 104] width 80 height 10
click at [11, 421] on icon "button" at bounding box center [10, 422] width 9 height 7
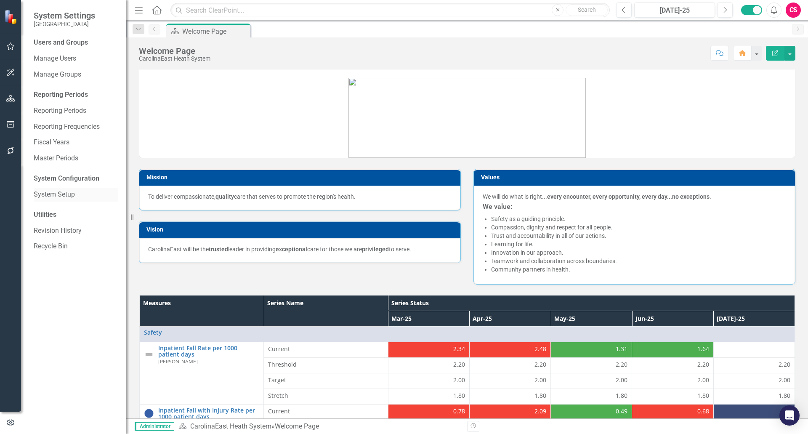
click at [61, 191] on link "System Setup" at bounding box center [76, 195] width 84 height 10
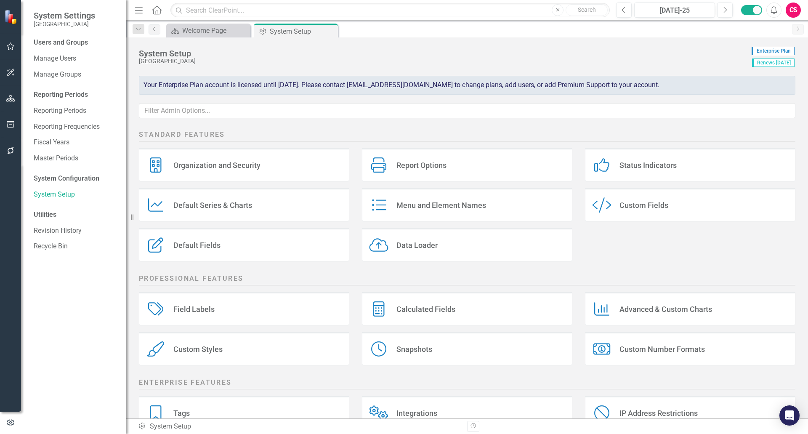
click at [412, 168] on div "Report Options" at bounding box center [422, 165] width 50 height 10
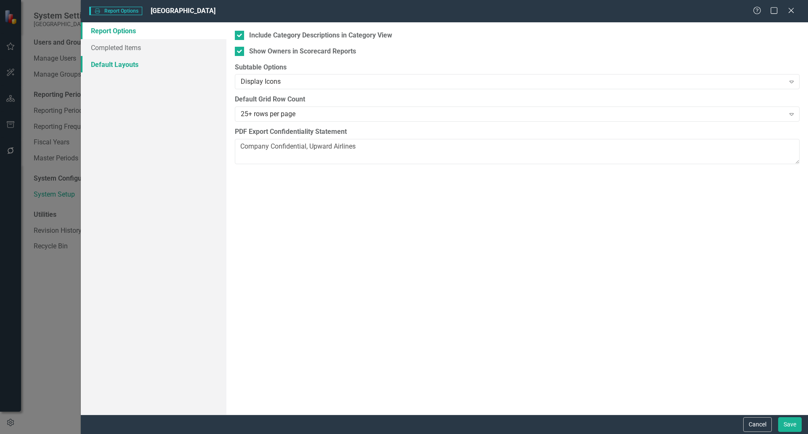
click at [118, 63] on link "Default Layouts" at bounding box center [154, 64] width 146 height 17
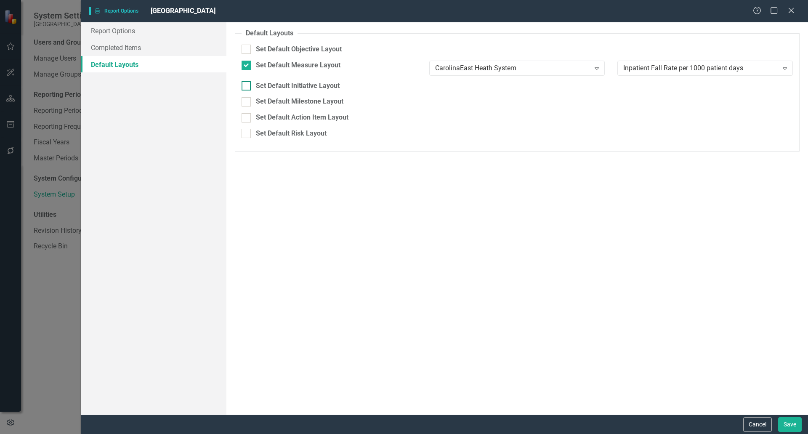
click at [244, 90] on div at bounding box center [246, 85] width 9 height 9
click at [244, 87] on input "Set Default Initiative Layout" at bounding box center [244, 83] width 5 height 5
checkbox input "true"
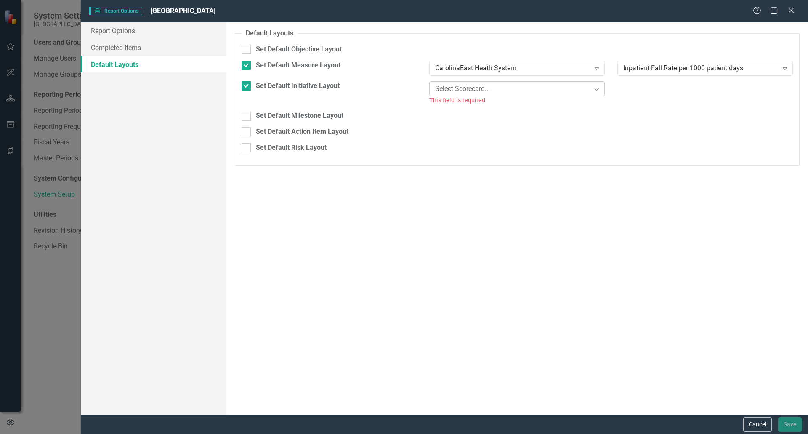
click at [467, 94] on div "Select Scorecard... Expand" at bounding box center [517, 88] width 176 height 15
click at [471, 103] on div "CarolinaEast Heath System" at bounding box center [519, 104] width 162 height 10
click at [654, 88] on div "Select Initiative..." at bounding box center [701, 89] width 155 height 10
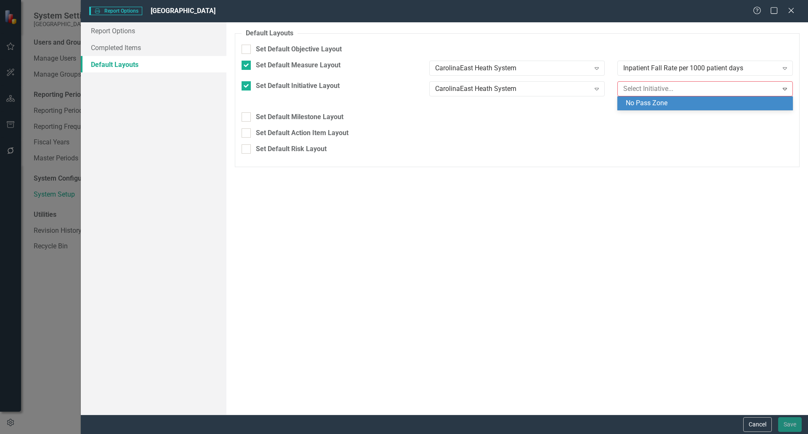
click at [658, 104] on div "No Pass Zone" at bounding box center [707, 104] width 162 height 10
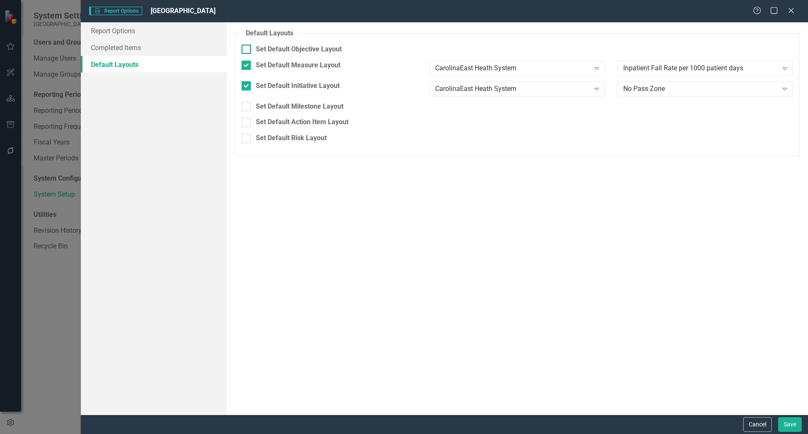
click at [251, 48] on div "Set Default Objective Layout" at bounding box center [518, 50] width 552 height 10
click at [247, 48] on input "Set Default Objective Layout" at bounding box center [244, 47] width 5 height 5
checkbox input "true"
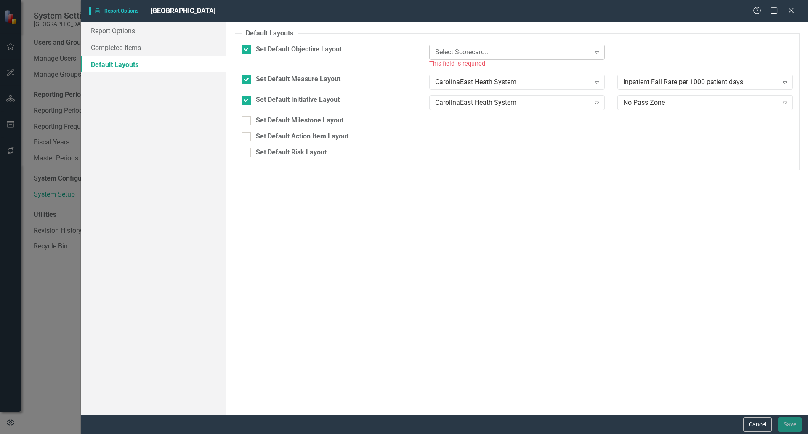
click at [481, 53] on div "Select Scorecard..." at bounding box center [512, 52] width 155 height 10
click at [483, 69] on div "CarolinaEast Heath System" at bounding box center [519, 67] width 162 height 10
click at [643, 51] on div "Select Objective..." at bounding box center [701, 52] width 155 height 10
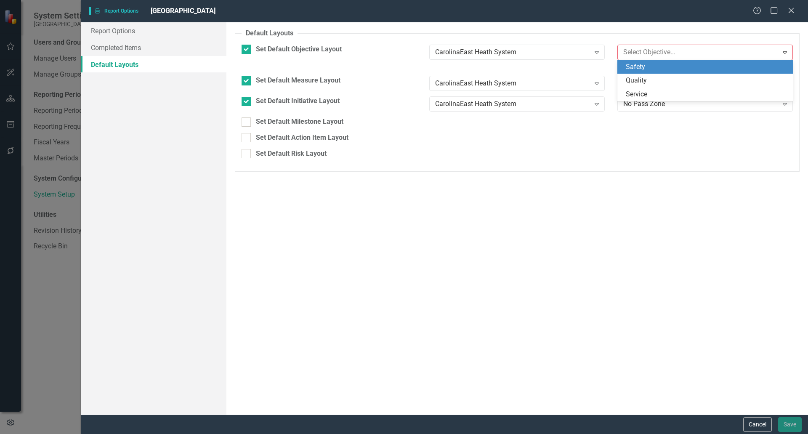
click at [651, 69] on div "Safety" at bounding box center [707, 67] width 162 height 10
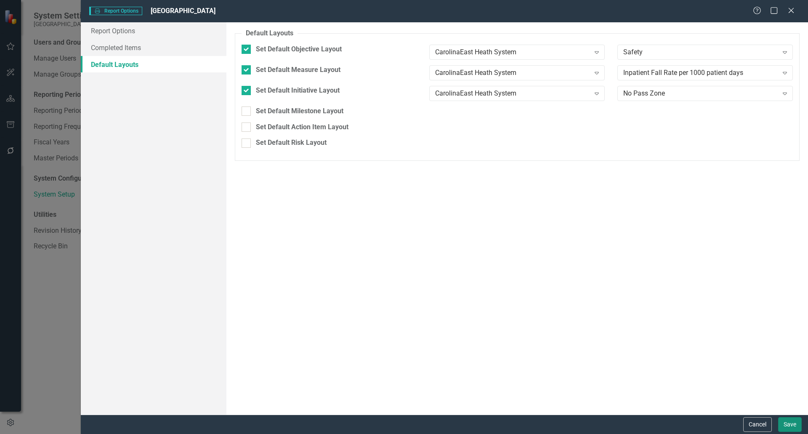
click at [789, 424] on button "Save" at bounding box center [791, 424] width 24 height 15
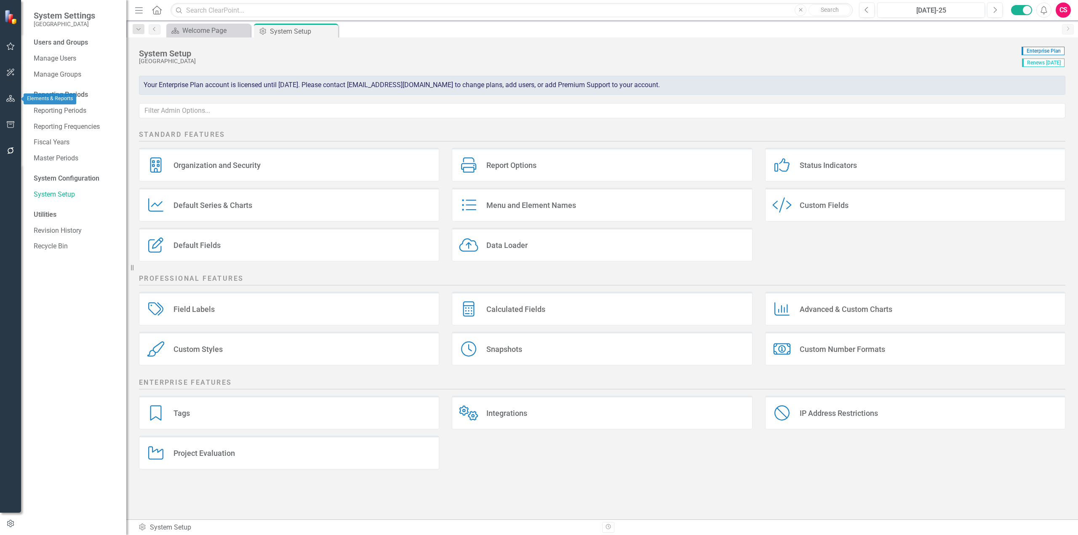
click at [12, 102] on button "button" at bounding box center [10, 99] width 19 height 18
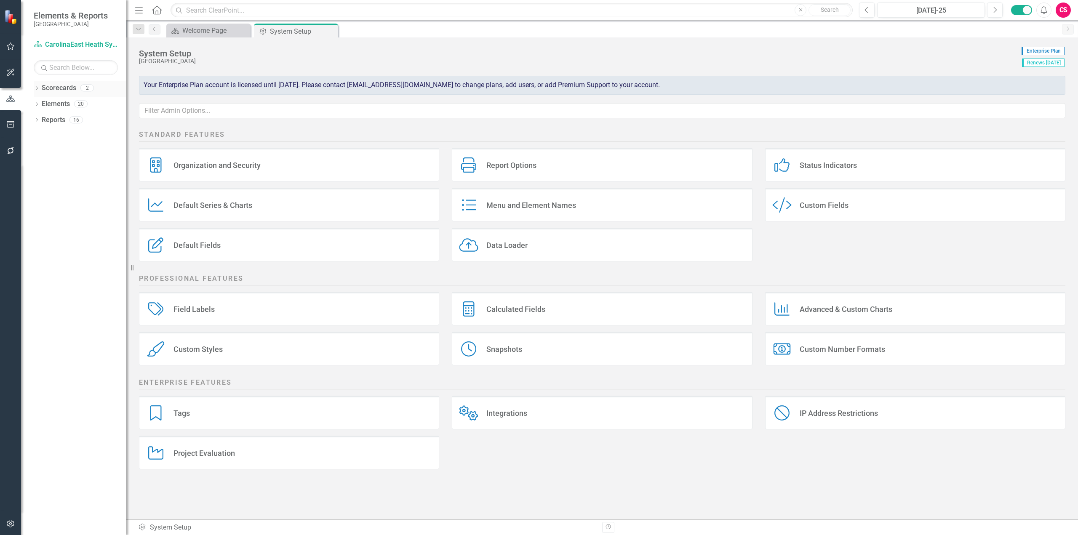
click at [55, 88] on link "Scorecards" at bounding box center [59, 88] width 35 height 10
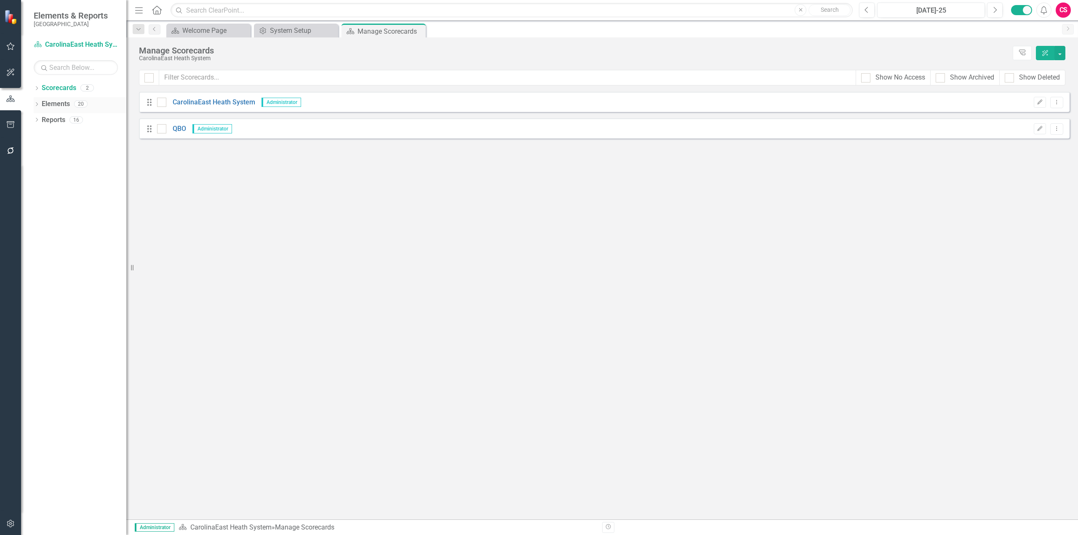
click at [63, 106] on link "Elements" at bounding box center [56, 104] width 28 height 10
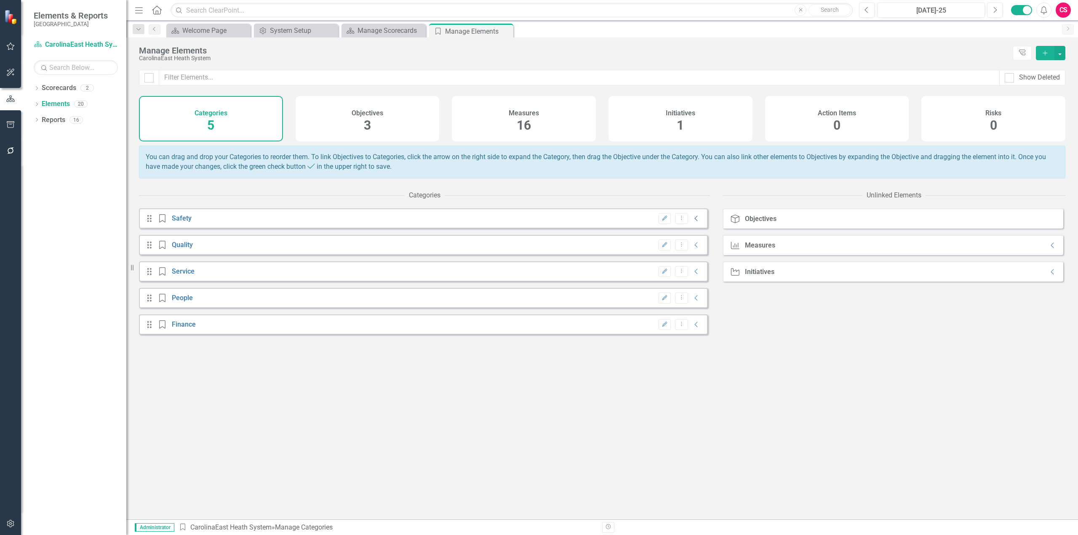
click at [695, 221] on icon at bounding box center [696, 218] width 3 height 5
click at [691, 277] on div "Edit Dropdown Menu Collapse" at bounding box center [677, 271] width 47 height 11
click at [692, 275] on icon "Collapse" at bounding box center [696, 271] width 8 height 7
click at [408, 127] on div "Objectives 3" at bounding box center [368, 118] width 144 height 45
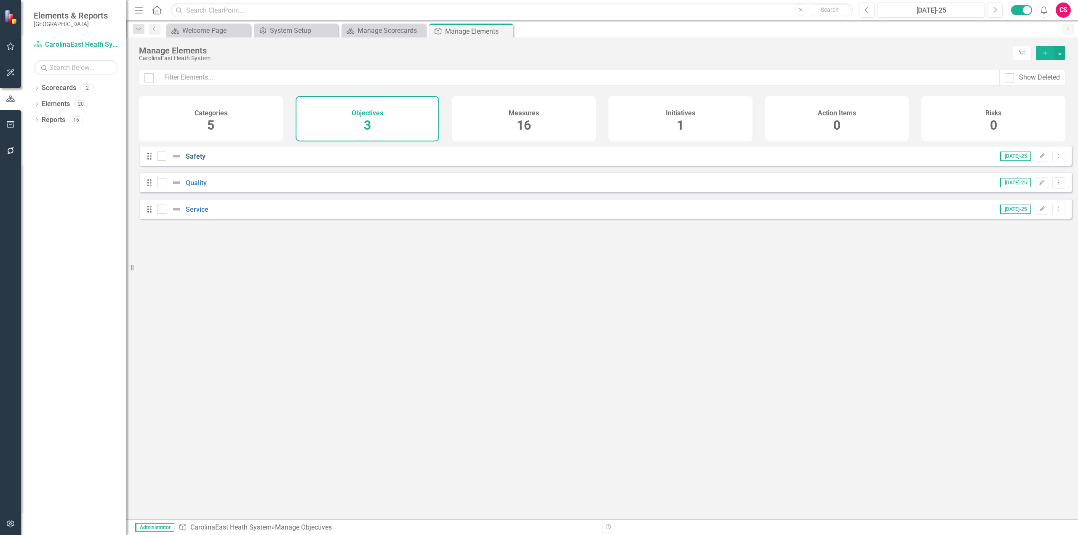
click at [197, 160] on link "Safety" at bounding box center [196, 156] width 20 height 8
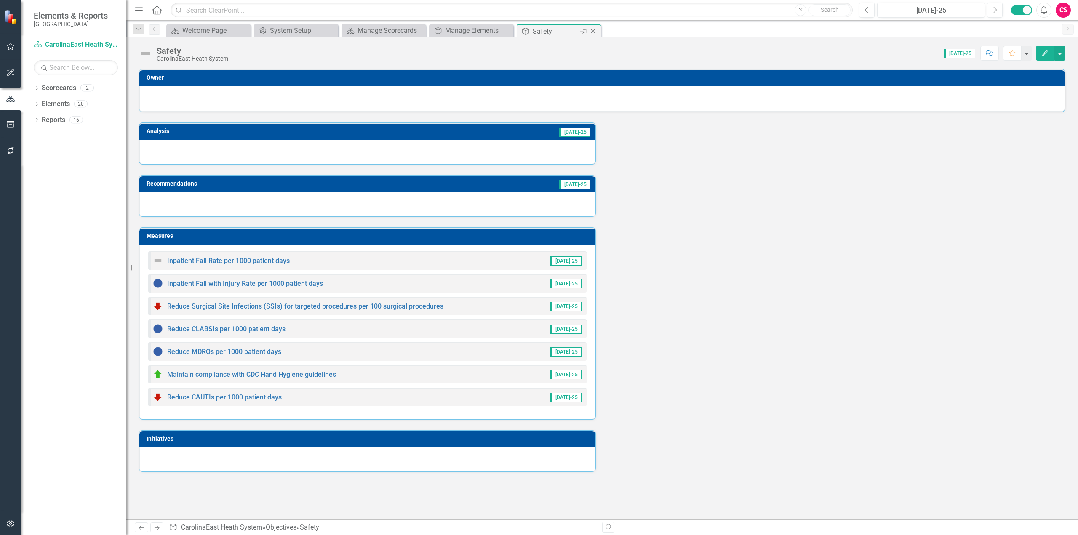
click at [593, 30] on icon "Close" at bounding box center [593, 31] width 8 height 7
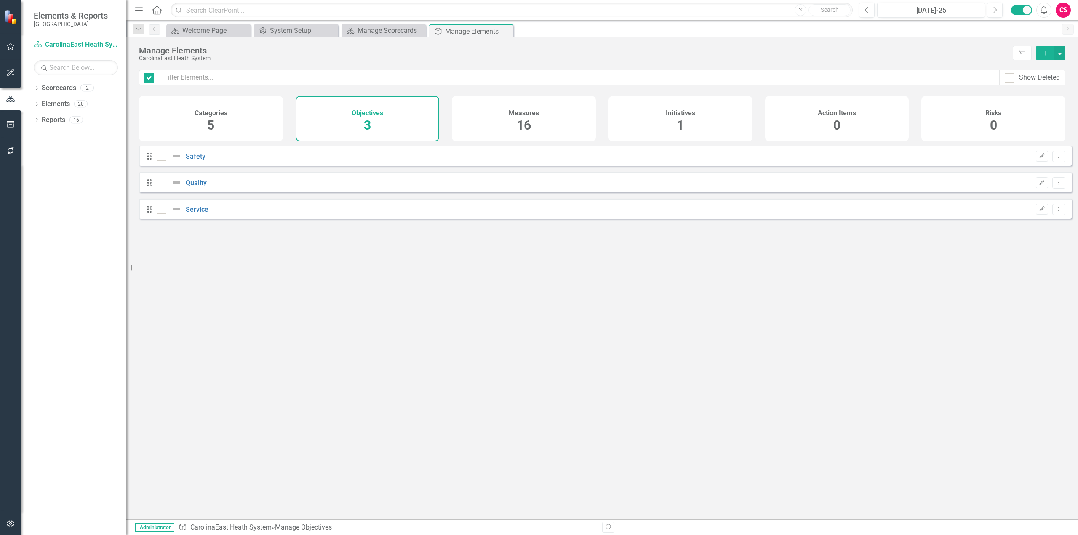
checkbox input "false"
click at [507, 123] on div "Measures 16" at bounding box center [524, 118] width 144 height 45
